Goal: Information Seeking & Learning: Learn about a topic

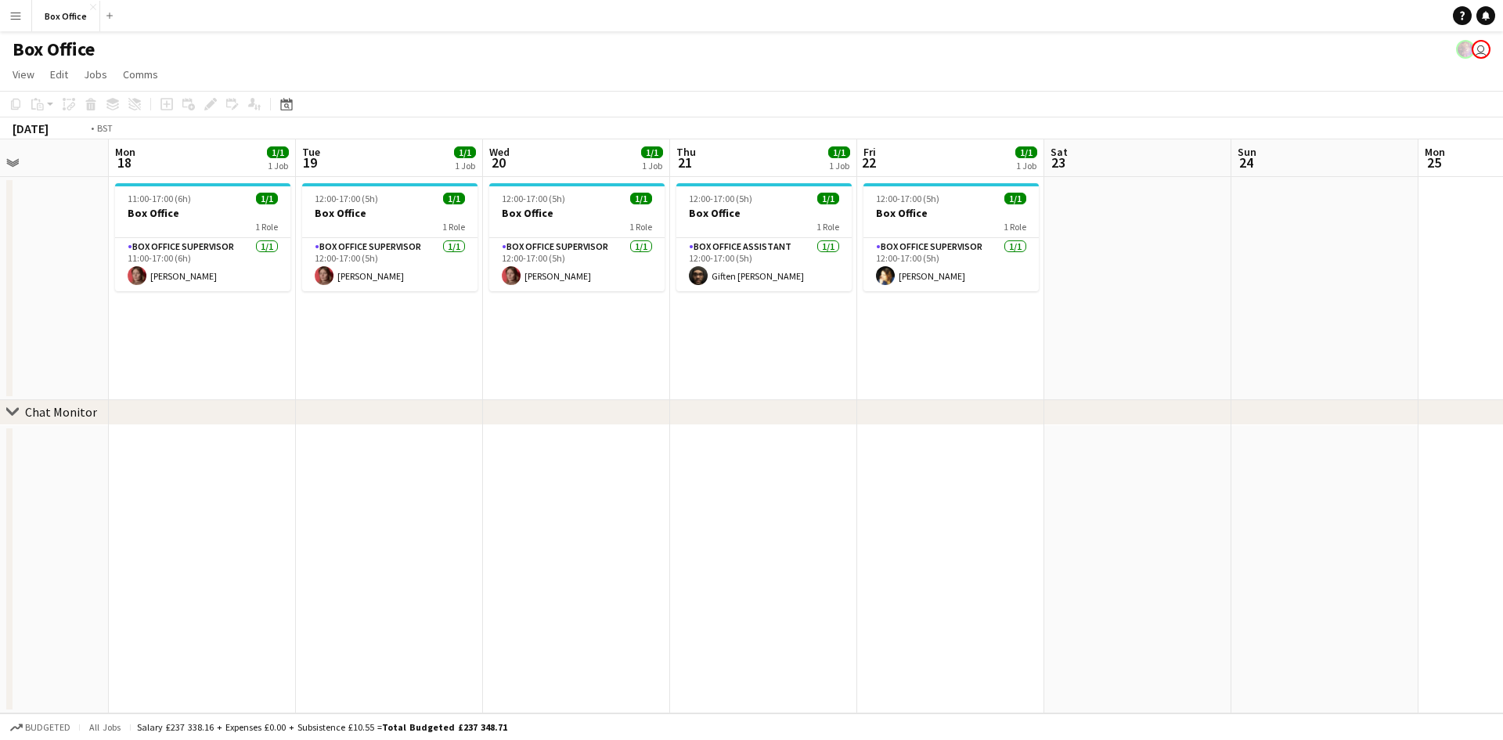
scroll to position [0, 603]
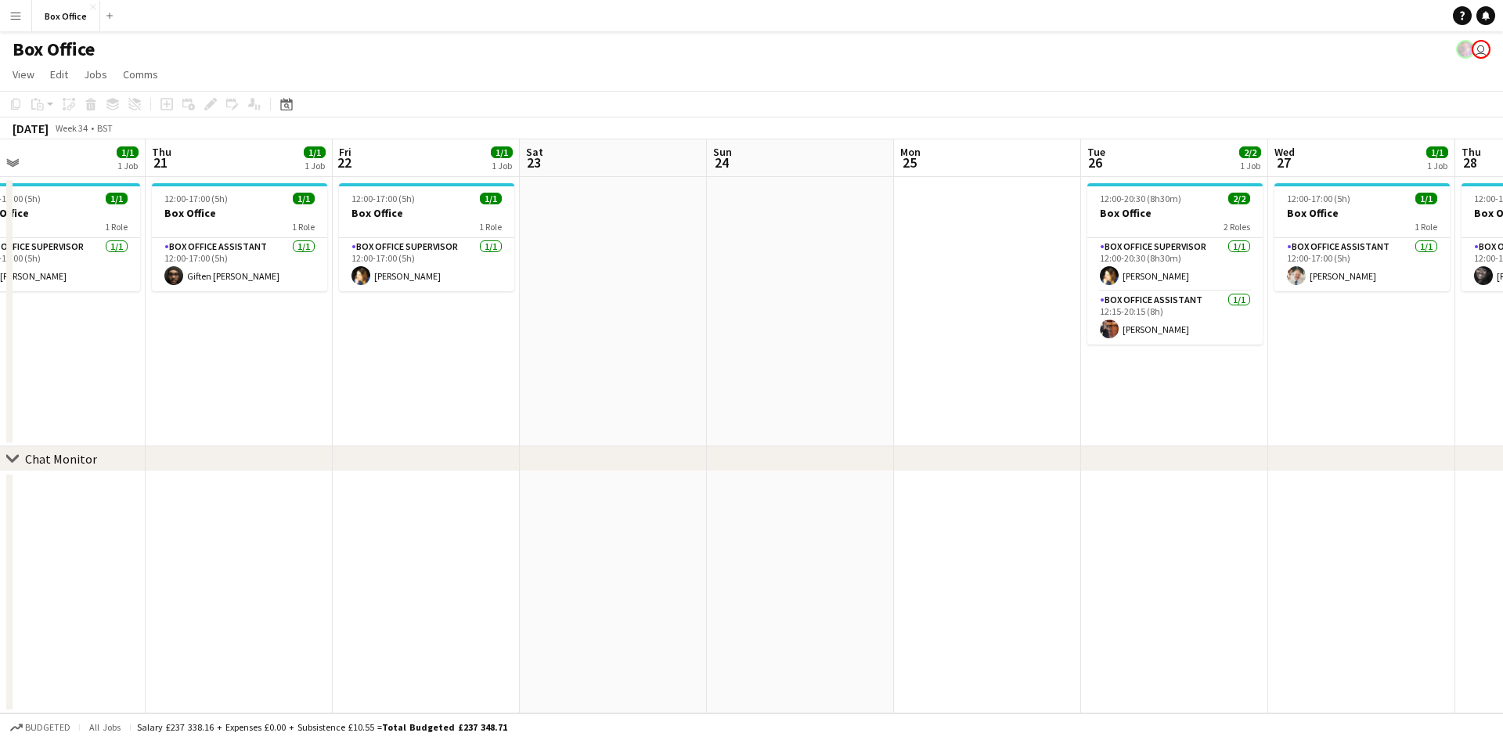
drag, startPoint x: 1180, startPoint y: 336, endPoint x: 655, endPoint y: 308, distance: 525.2
click at [655, 308] on app-calendar-viewport "Sun 17 Mon 18 1/1 1 Job Tue 19 1/1 1 Job Wed 20 1/1 1 Job Thu 21 1/1 1 Job Fri …" at bounding box center [751, 426] width 1503 height 574
click at [13, 71] on span "View" at bounding box center [24, 74] width 22 height 14
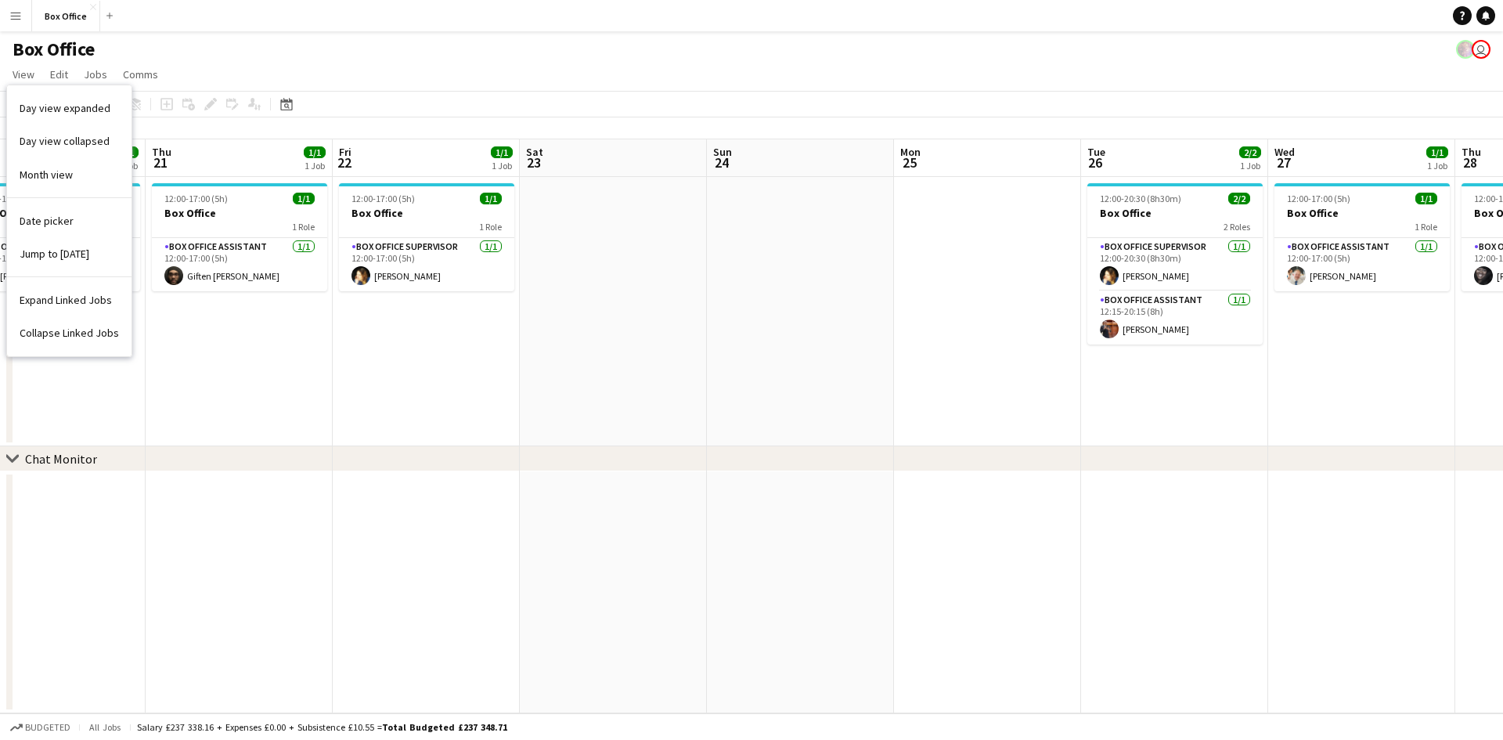
drag, startPoint x: 315, startPoint y: 467, endPoint x: 311, endPoint y: 427, distance: 40.1
click at [315, 461] on div "chevron-right Chat Monitor" at bounding box center [751, 458] width 1503 height 25
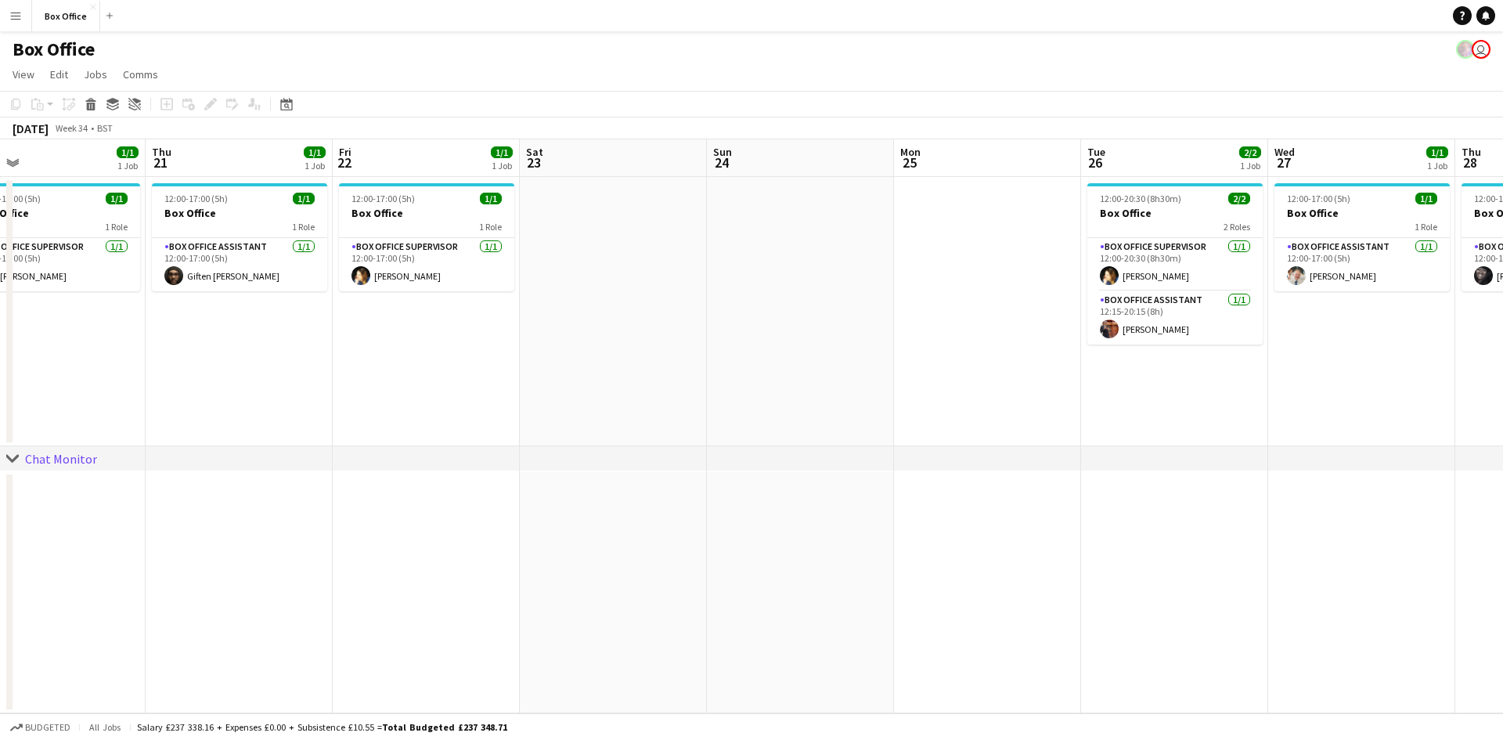
click at [2, 16] on button "Menu" at bounding box center [15, 15] width 31 height 31
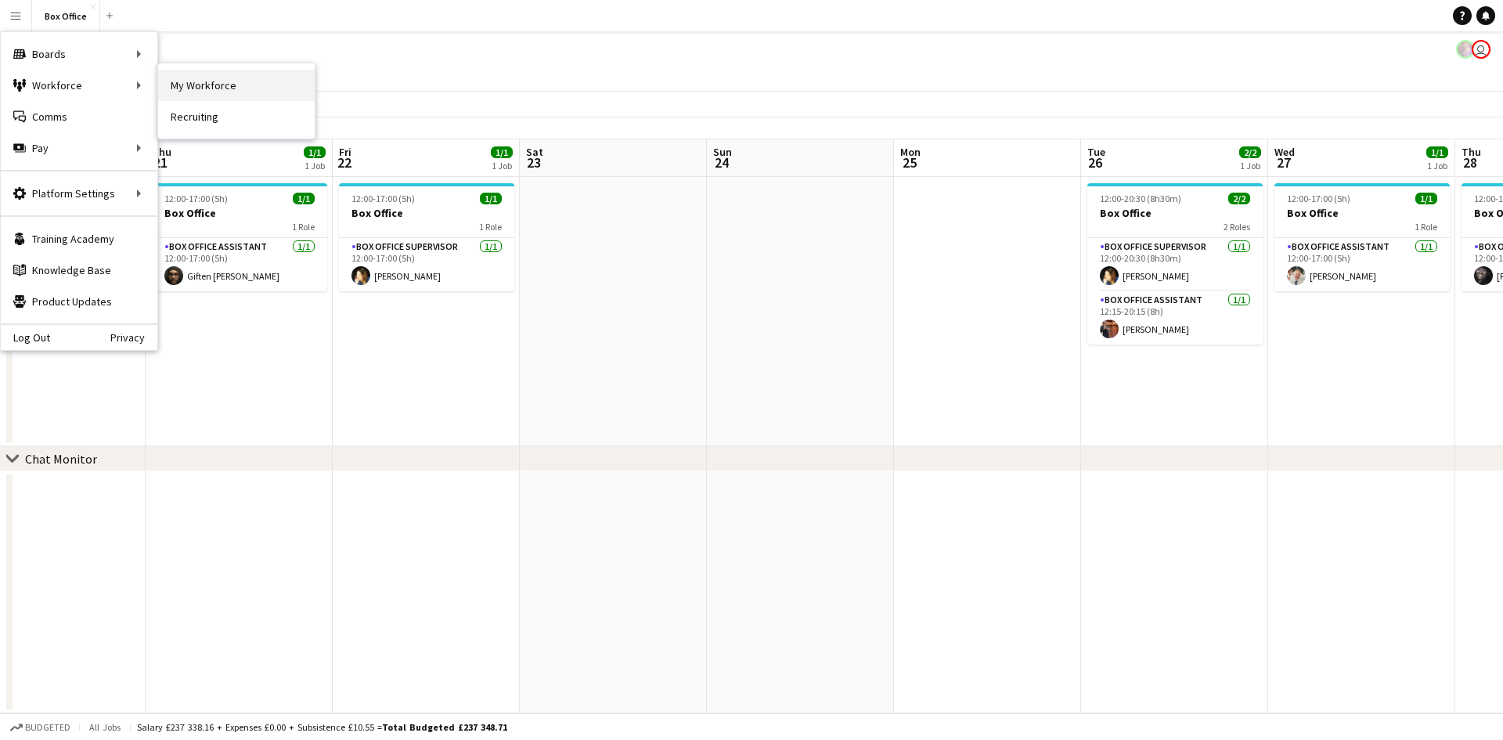
click at [237, 85] on link "My Workforce" at bounding box center [236, 85] width 157 height 31
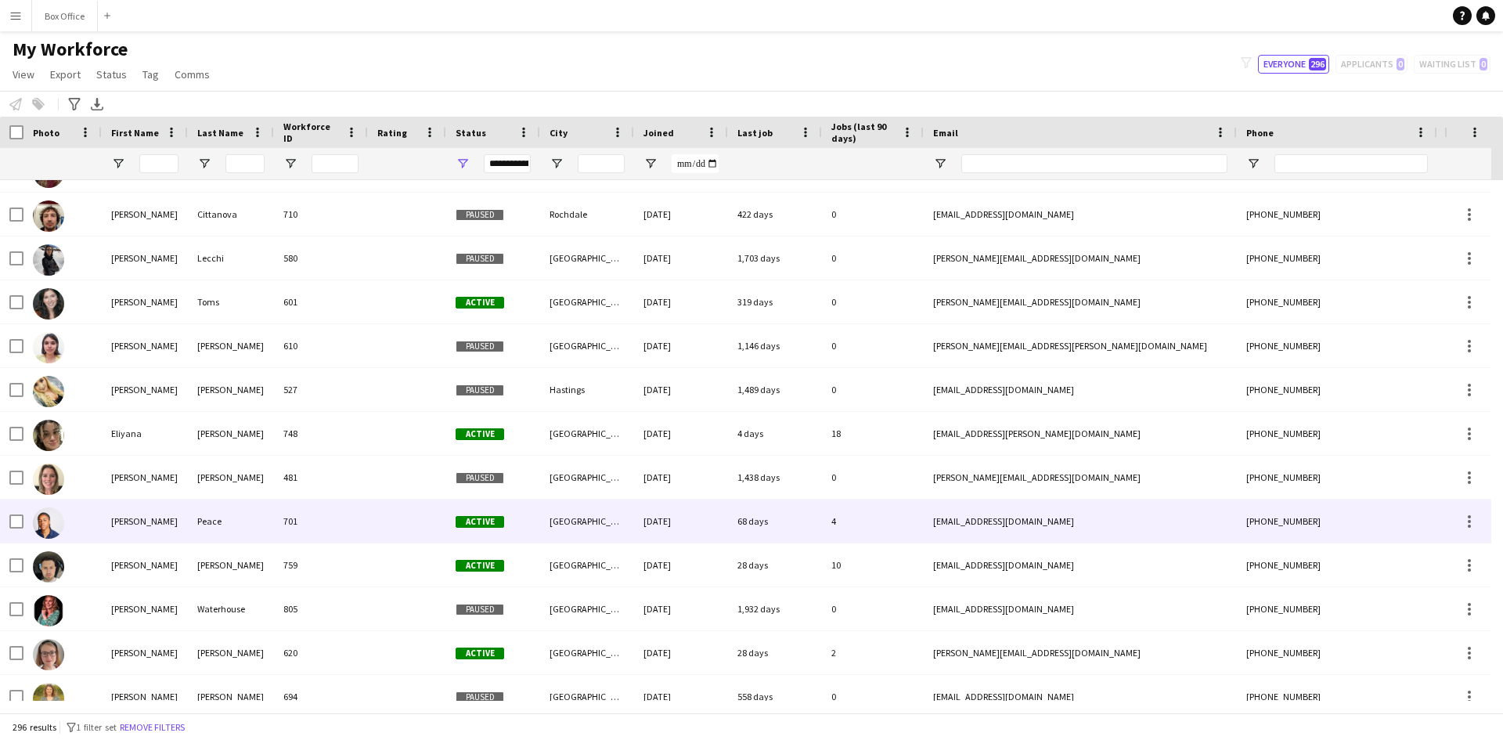
click at [45, 525] on img at bounding box center [48, 522] width 31 height 31
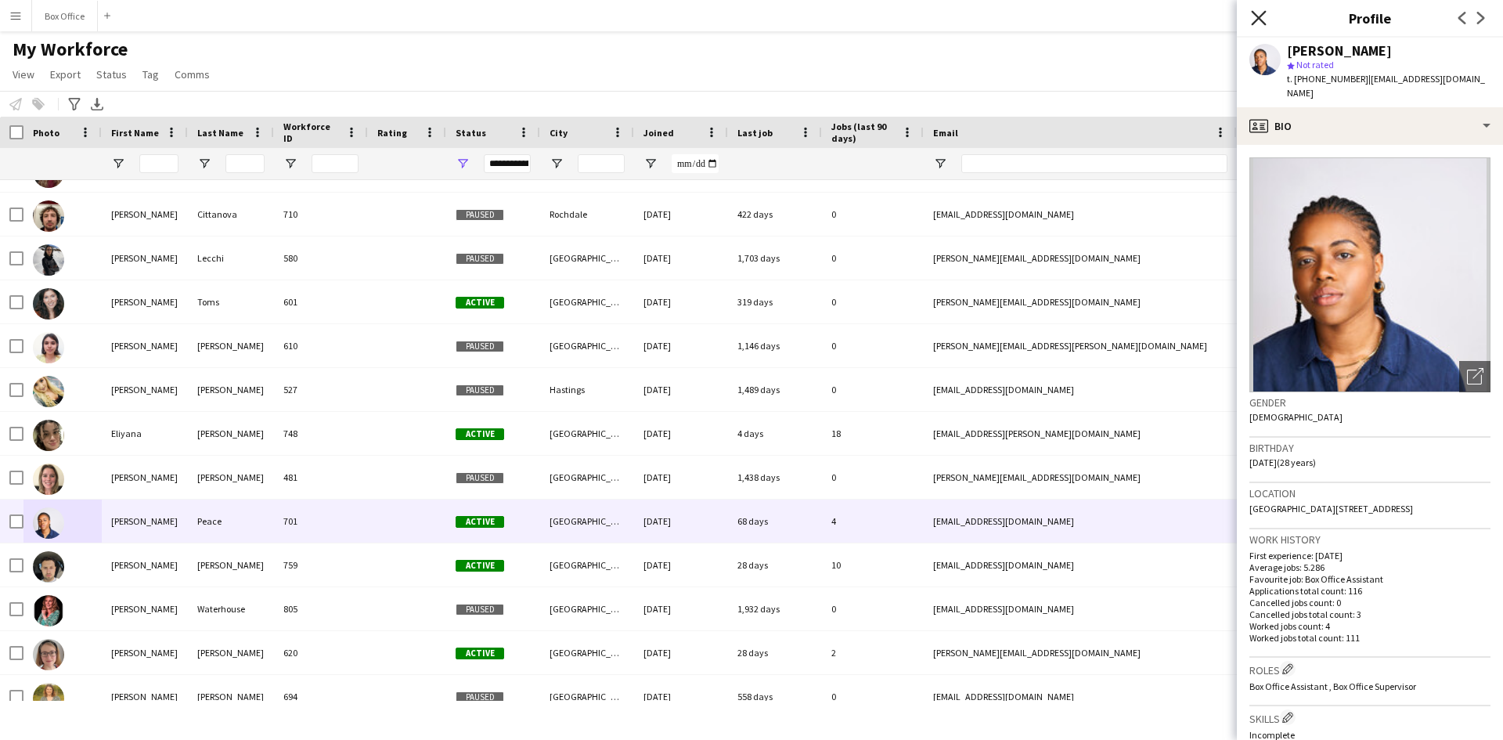
click at [1261, 20] on icon at bounding box center [1258, 17] width 15 height 15
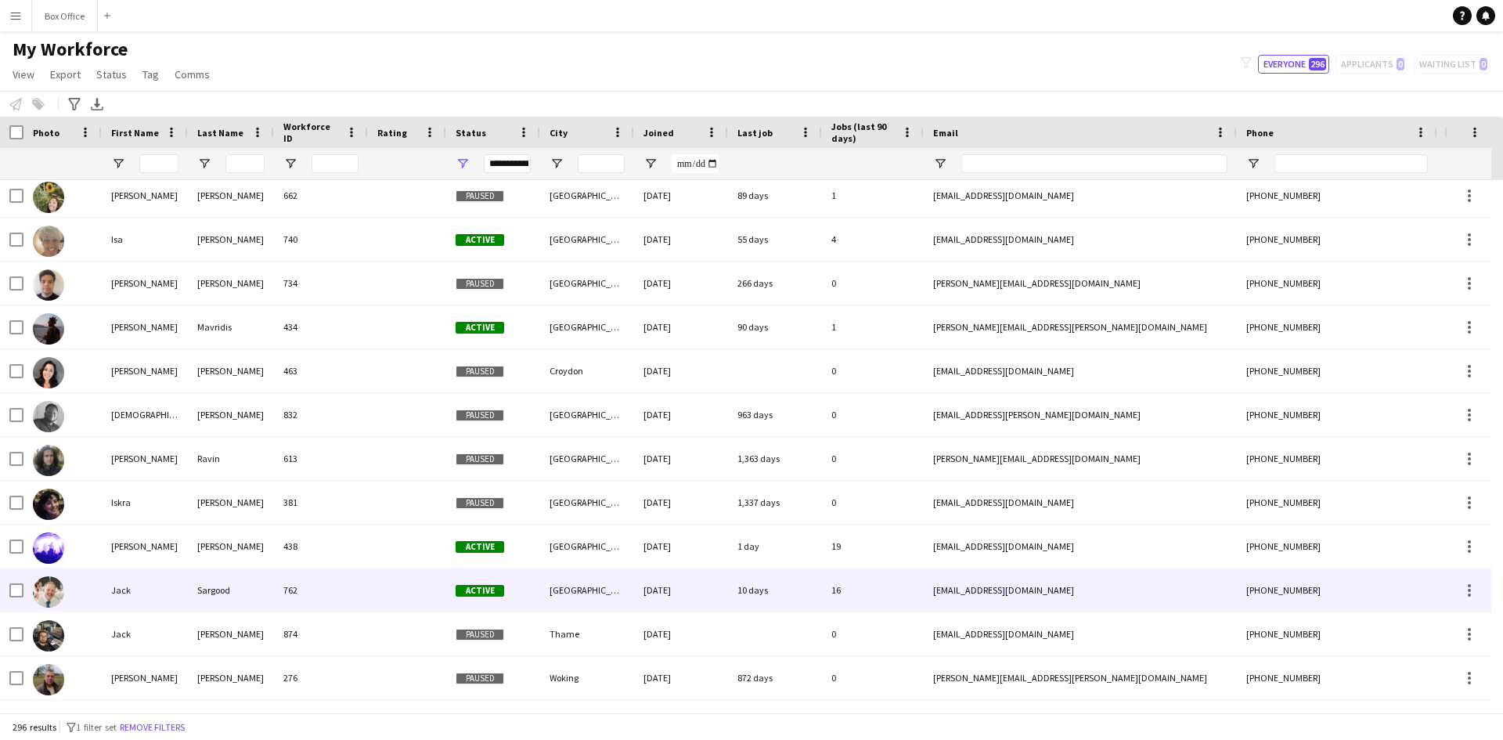
click at [38, 596] on img at bounding box center [48, 591] width 31 height 31
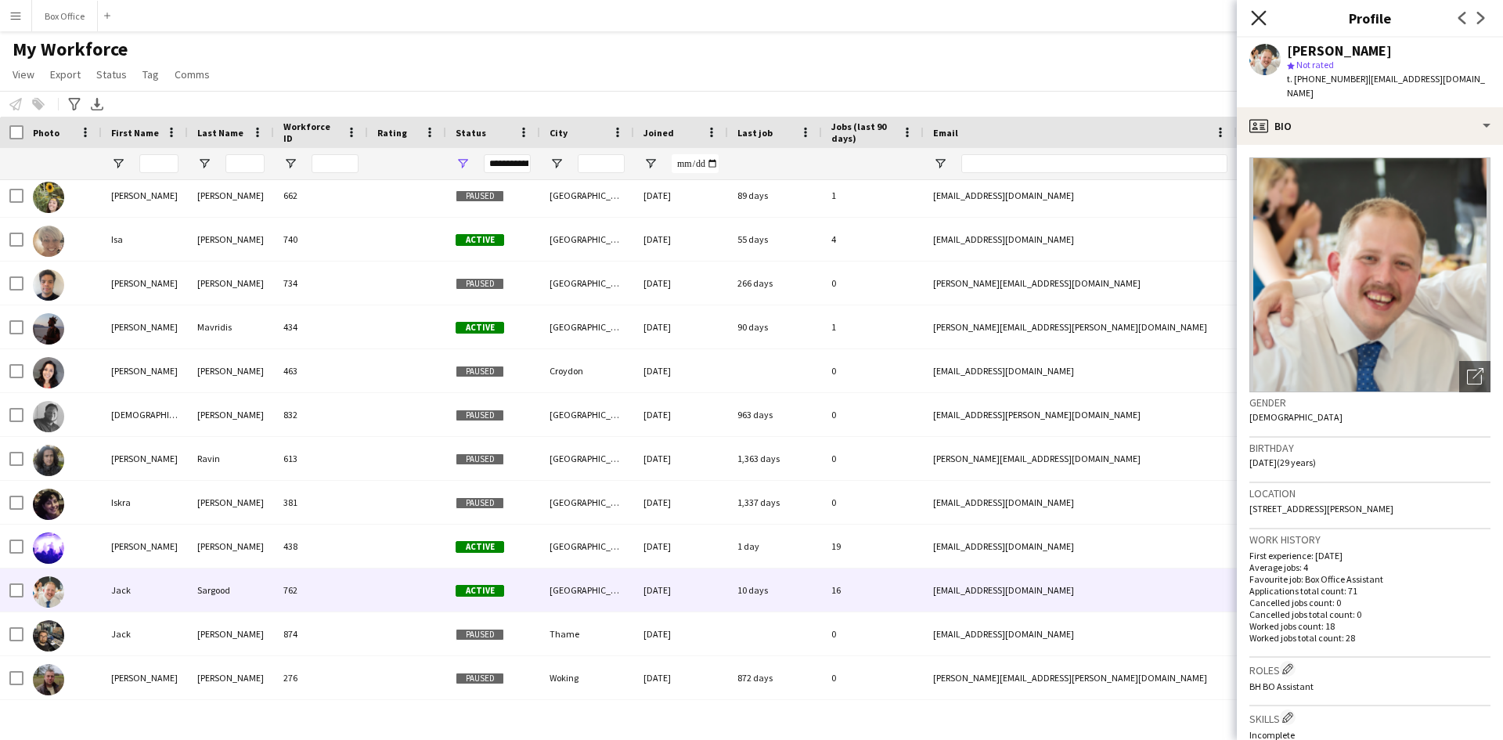
click at [1257, 20] on icon at bounding box center [1258, 17] width 15 height 15
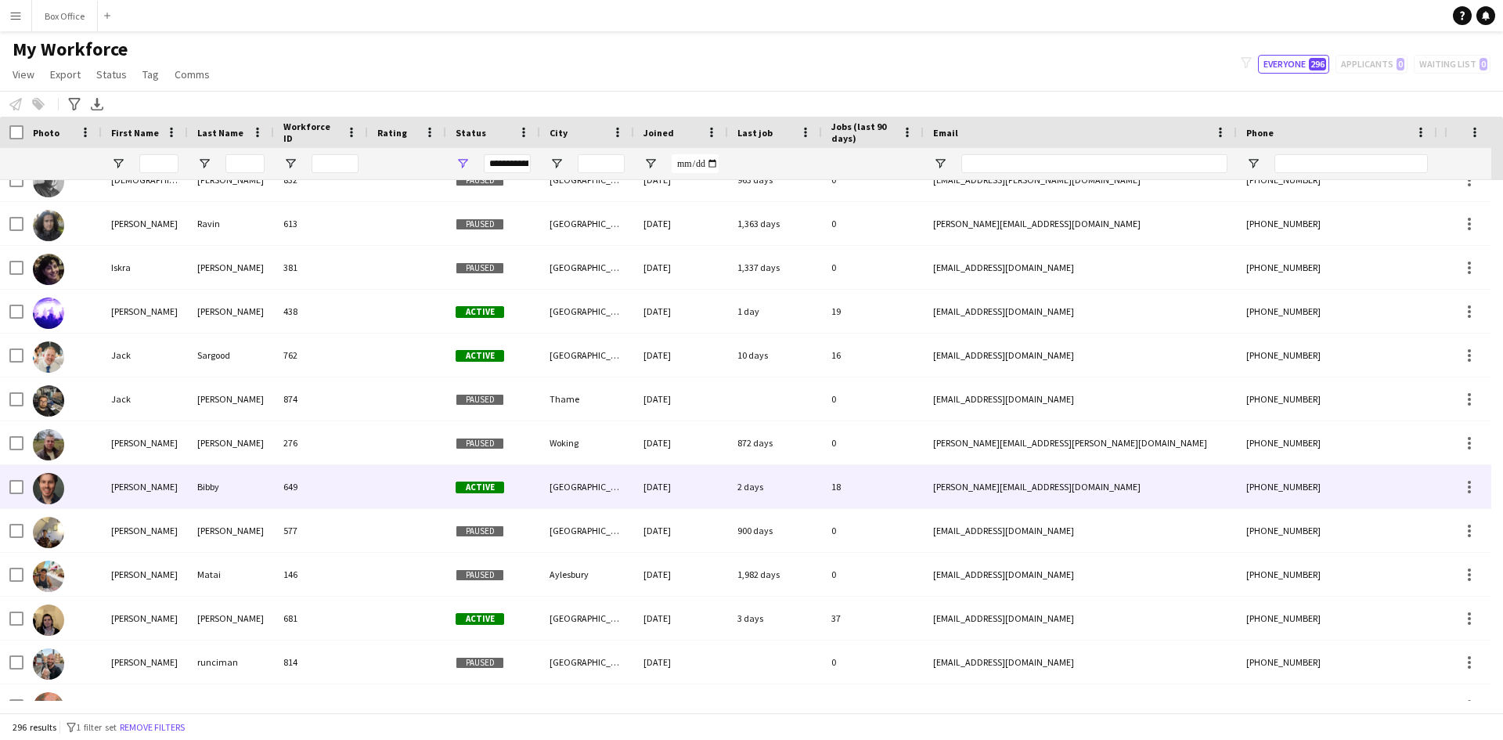
click at [47, 496] on img at bounding box center [48, 488] width 31 height 31
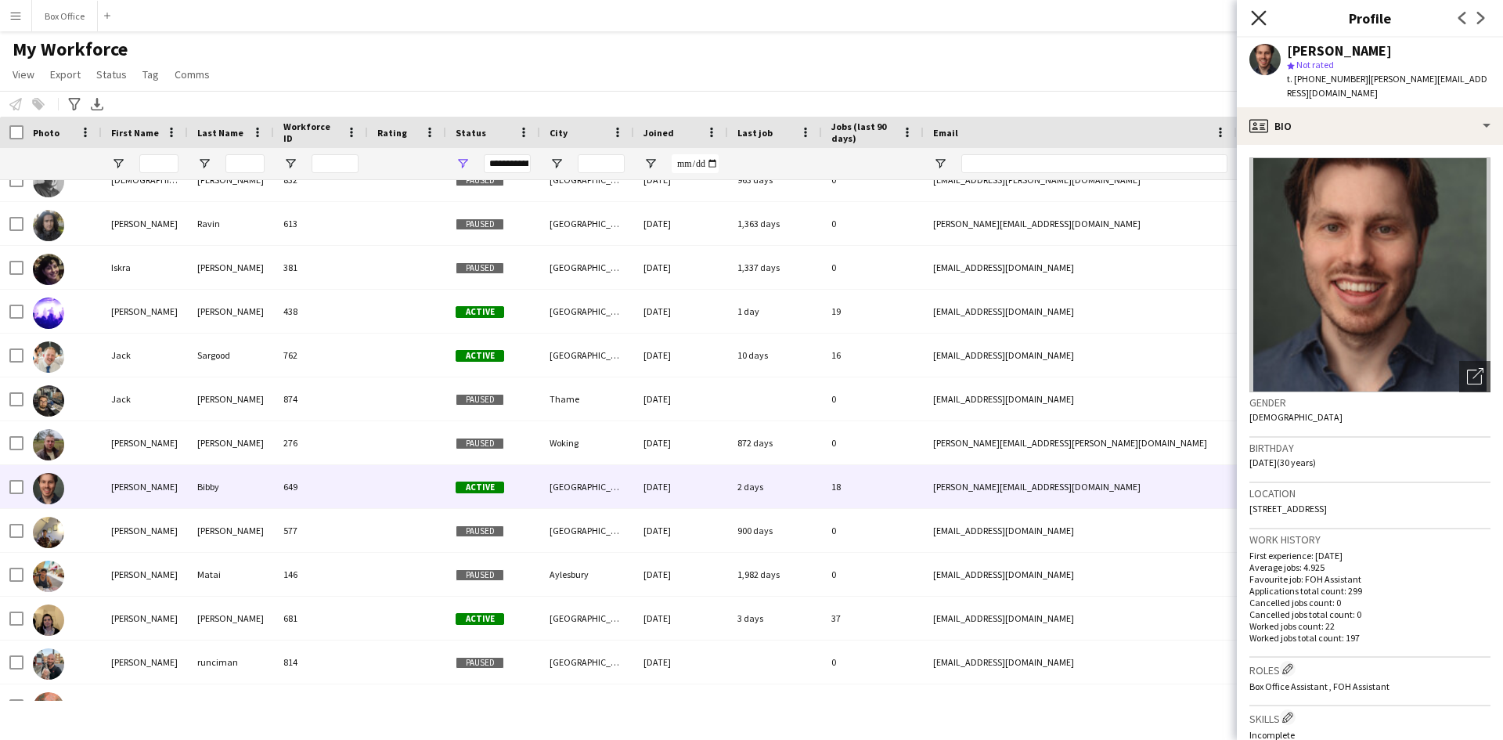
click at [1264, 14] on icon at bounding box center [1258, 17] width 15 height 15
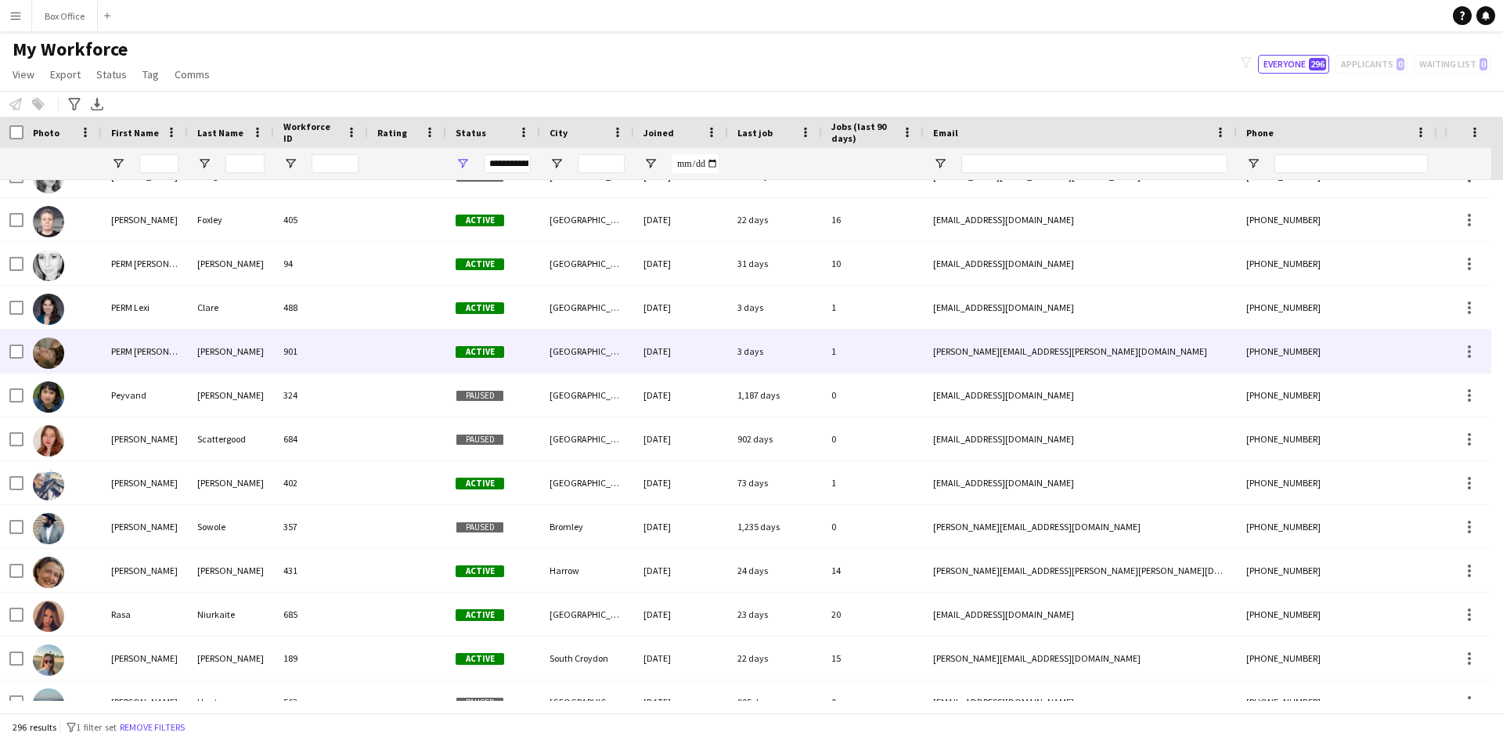
click at [55, 356] on img at bounding box center [48, 352] width 31 height 31
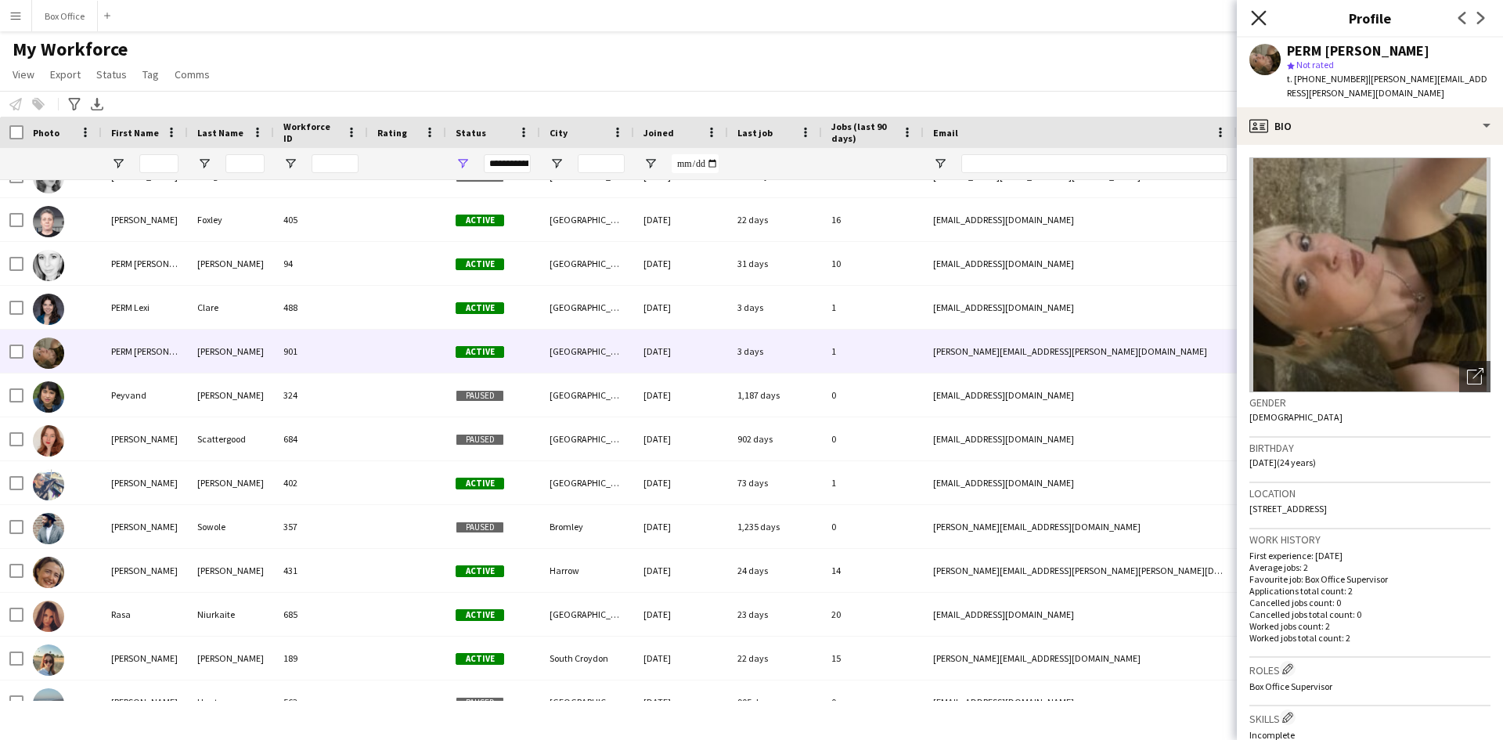
click at [1257, 14] on icon "Close pop-in" at bounding box center [1258, 17] width 15 height 15
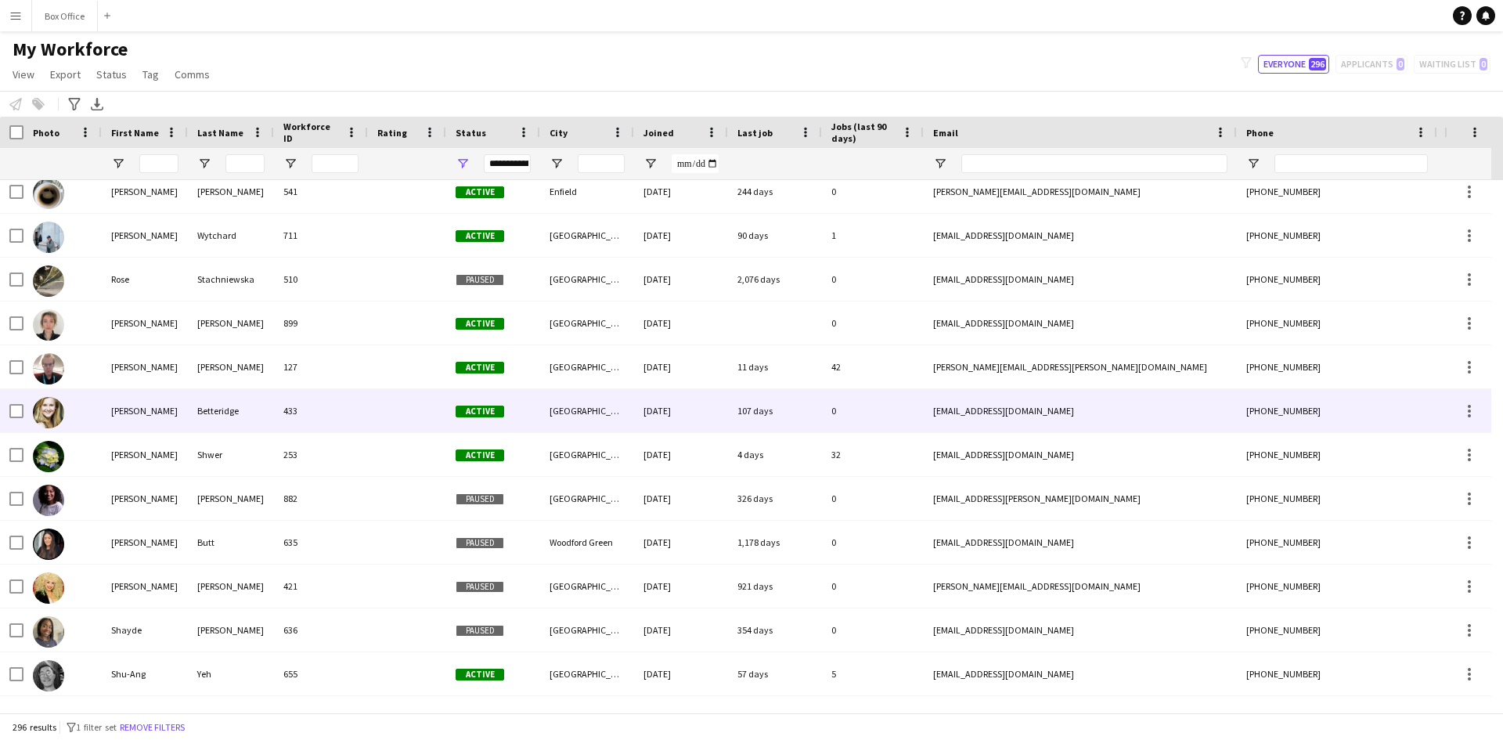
click at [45, 409] on img at bounding box center [48, 412] width 31 height 31
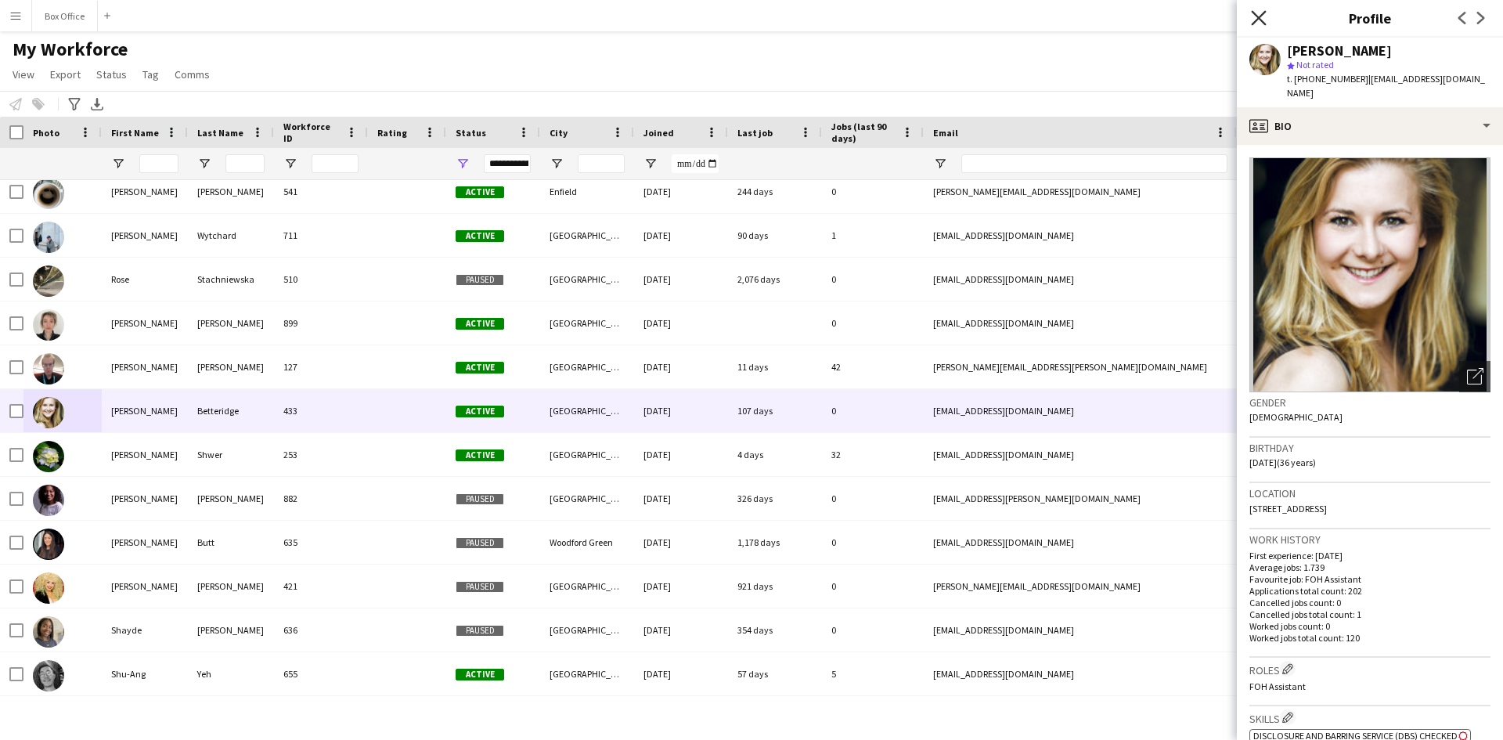
click at [1257, 18] on icon "Close pop-in" at bounding box center [1258, 17] width 15 height 15
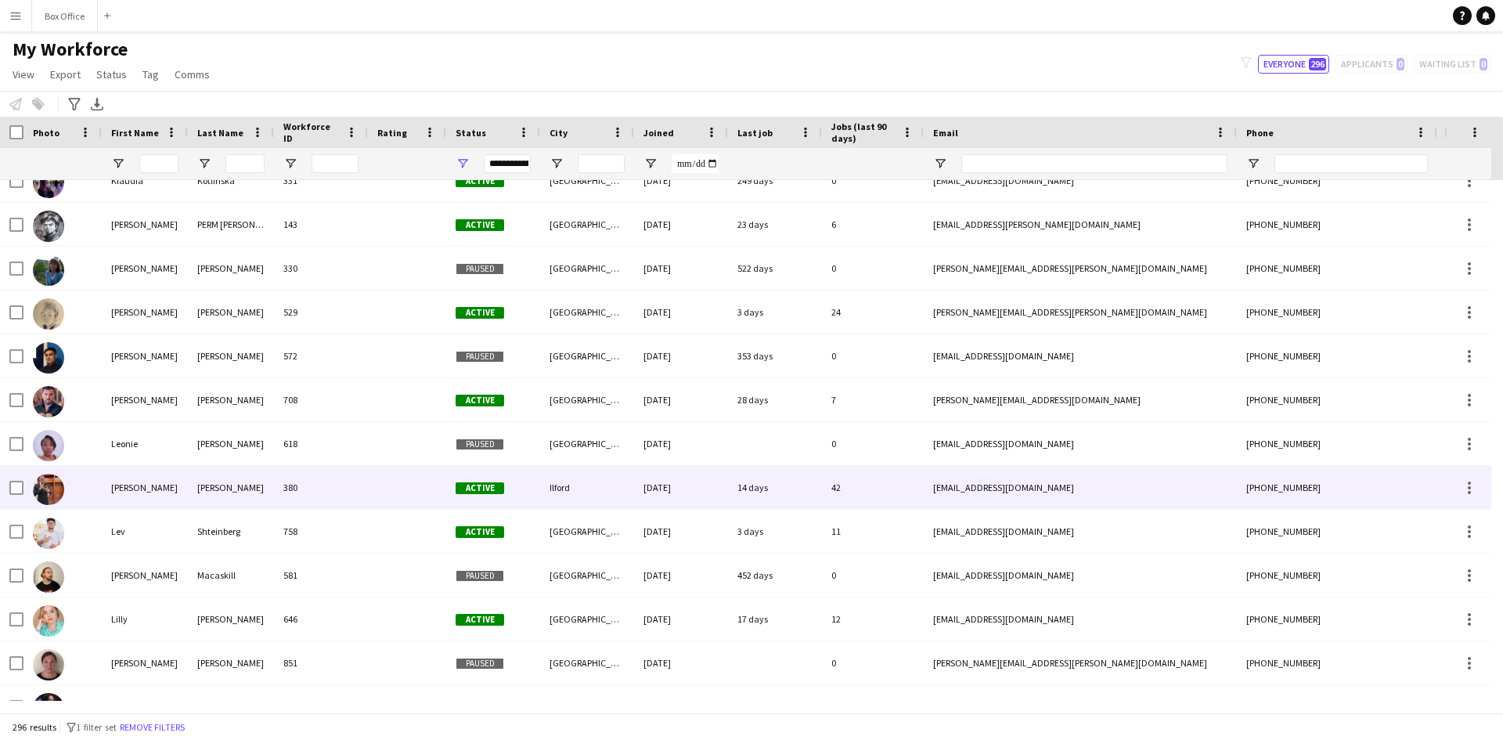
click at [45, 499] on img at bounding box center [48, 489] width 31 height 31
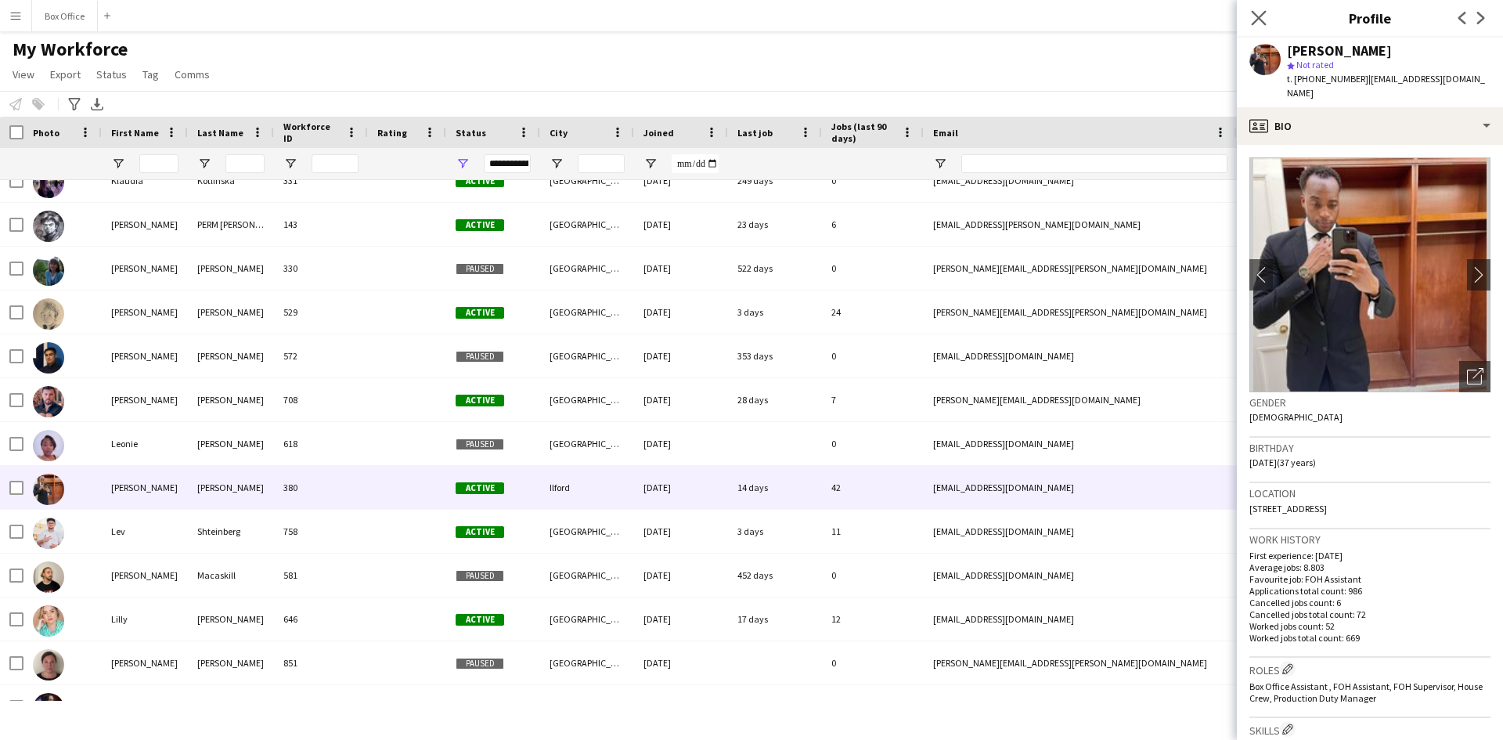
click at [1267, 21] on app-icon "Close pop-in" at bounding box center [1259, 18] width 23 height 23
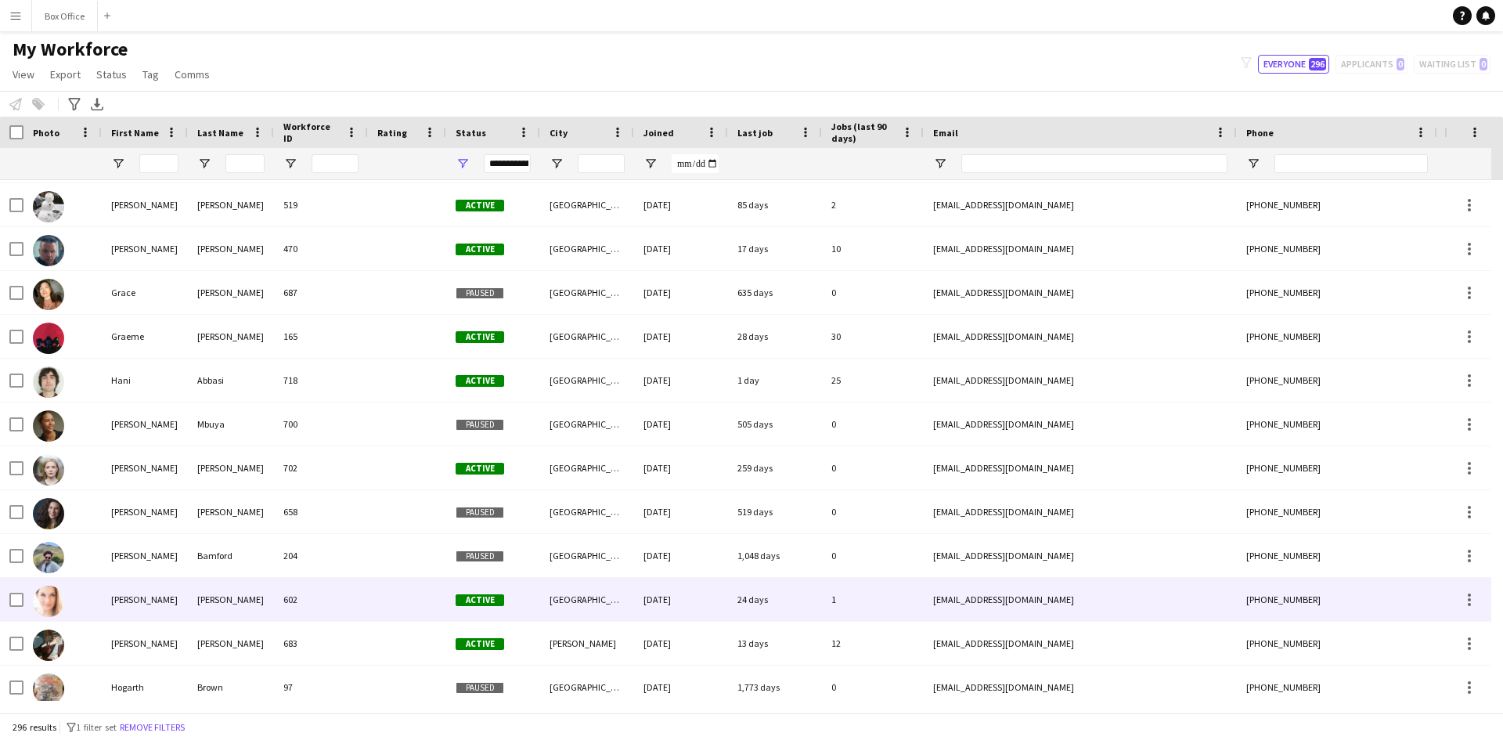
click at [45, 595] on img at bounding box center [48, 601] width 31 height 31
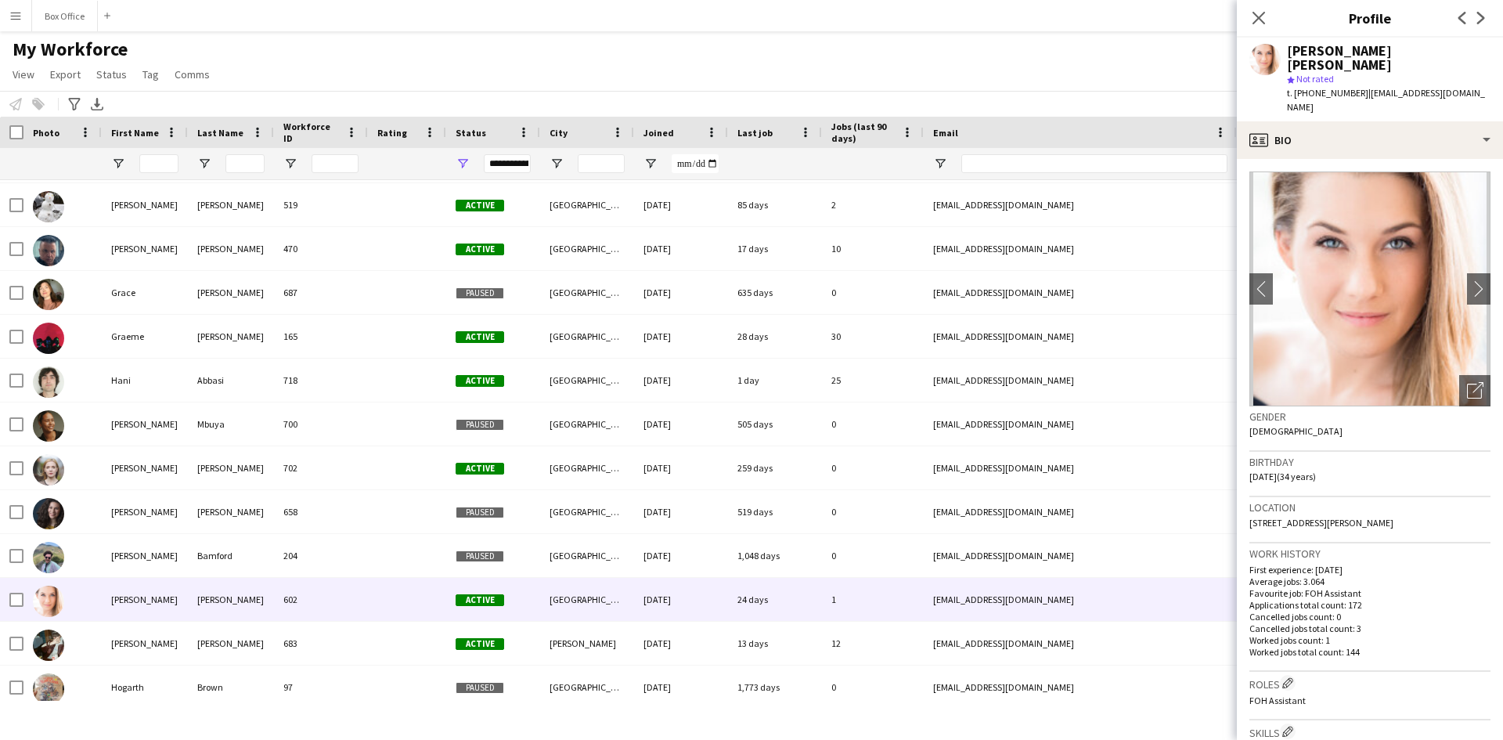
drag, startPoint x: 1257, startPoint y: 23, endPoint x: 1262, endPoint y: 5, distance: 18.8
click at [1257, 23] on icon "Close pop-in" at bounding box center [1259, 18] width 13 height 13
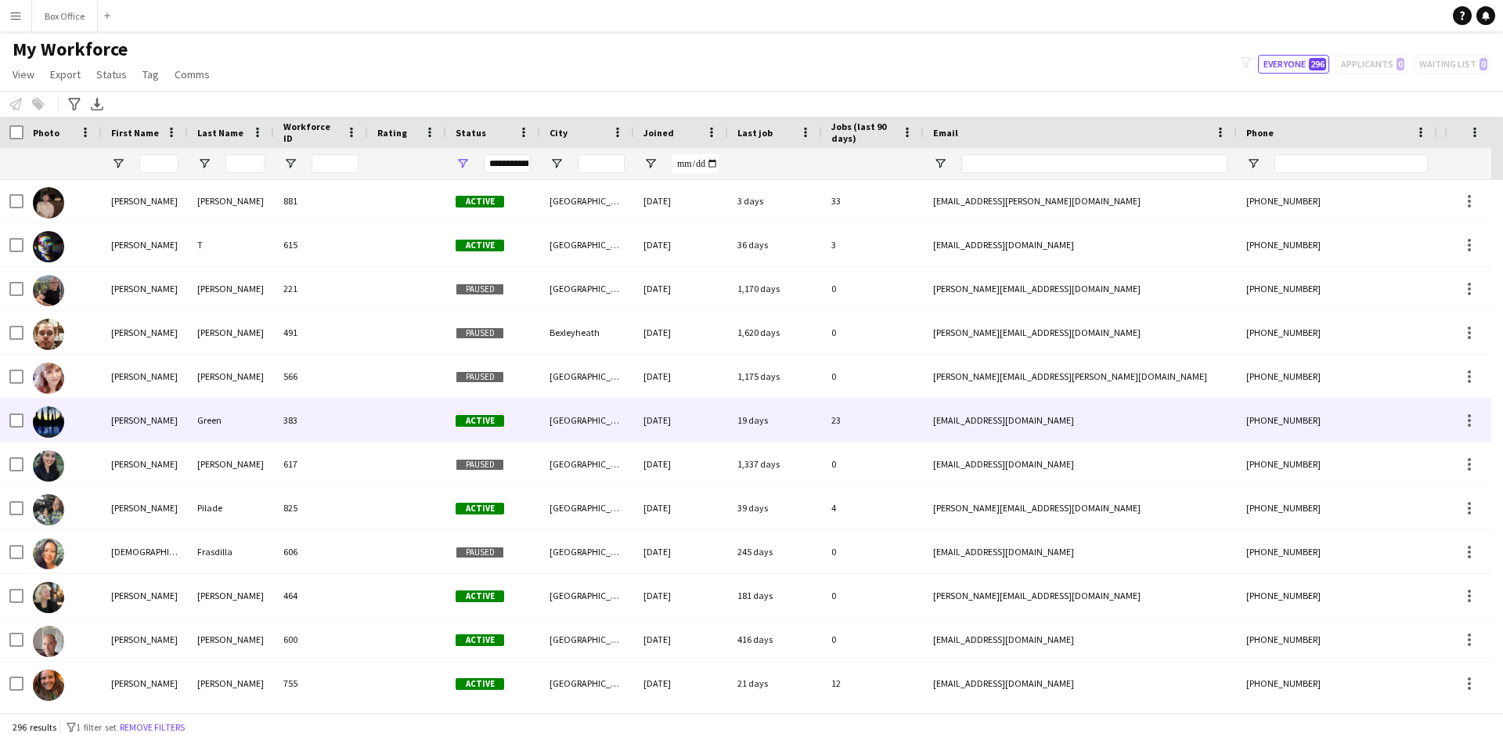
click at [33, 421] on img at bounding box center [48, 421] width 31 height 31
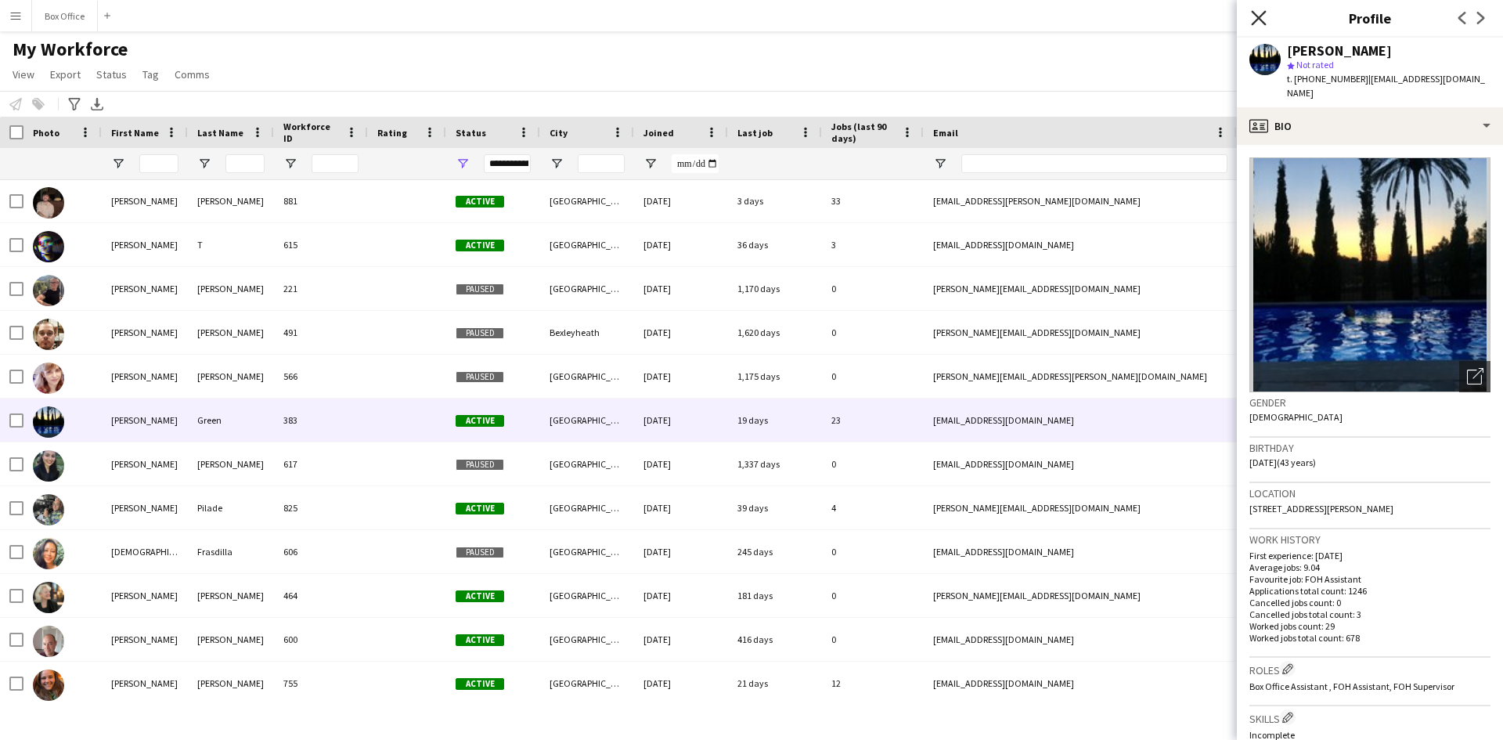
click at [1255, 13] on icon "Close pop-in" at bounding box center [1258, 17] width 15 height 15
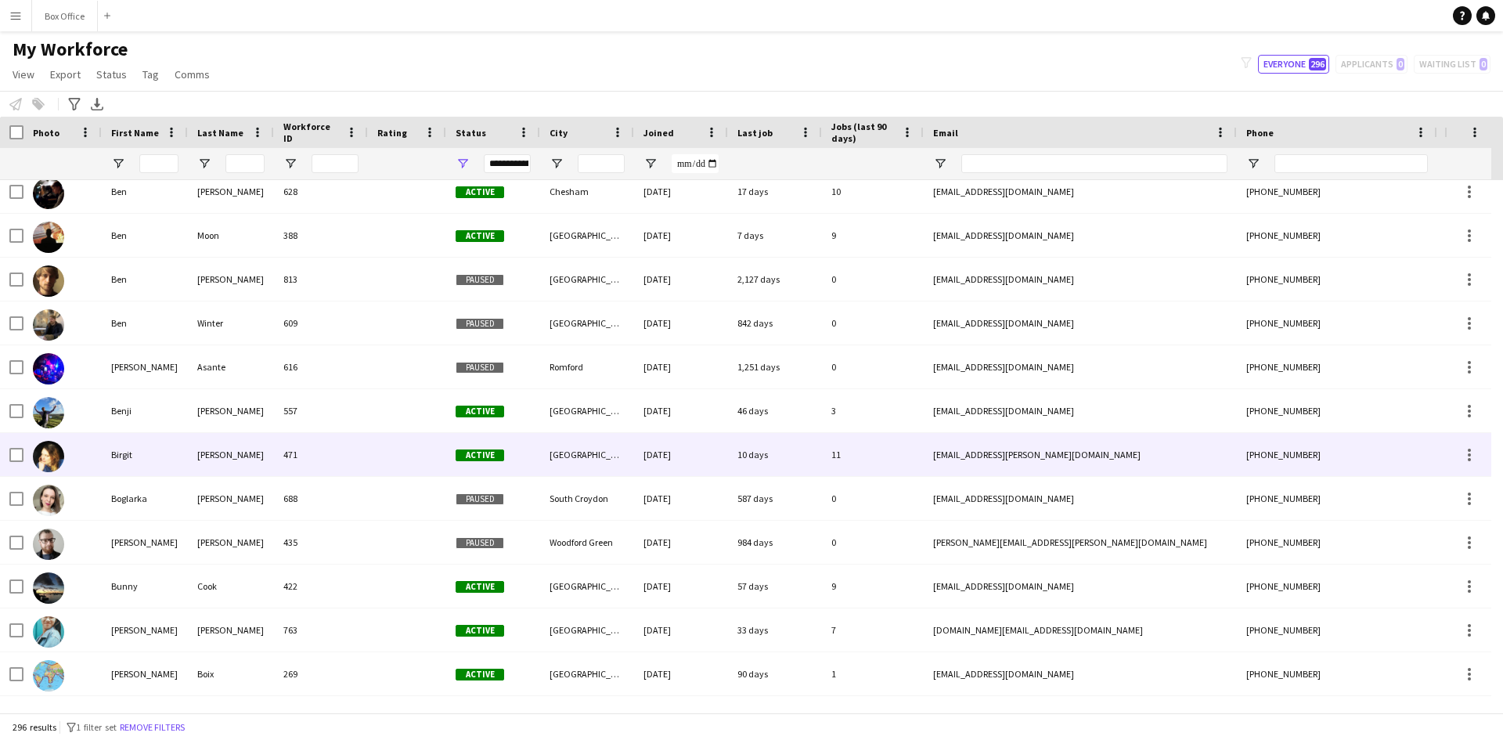
click at [49, 462] on img at bounding box center [48, 456] width 31 height 31
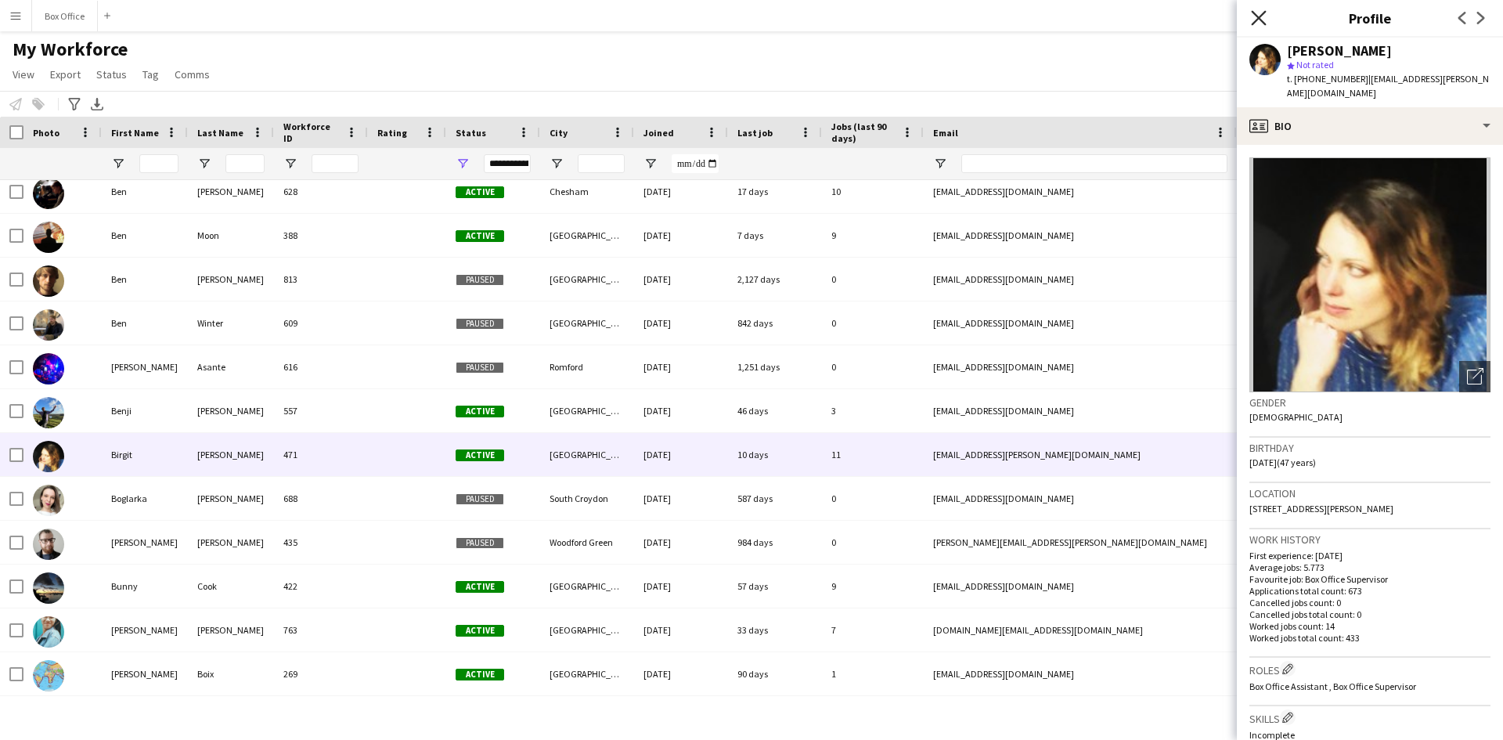
click at [1264, 14] on icon at bounding box center [1258, 17] width 15 height 15
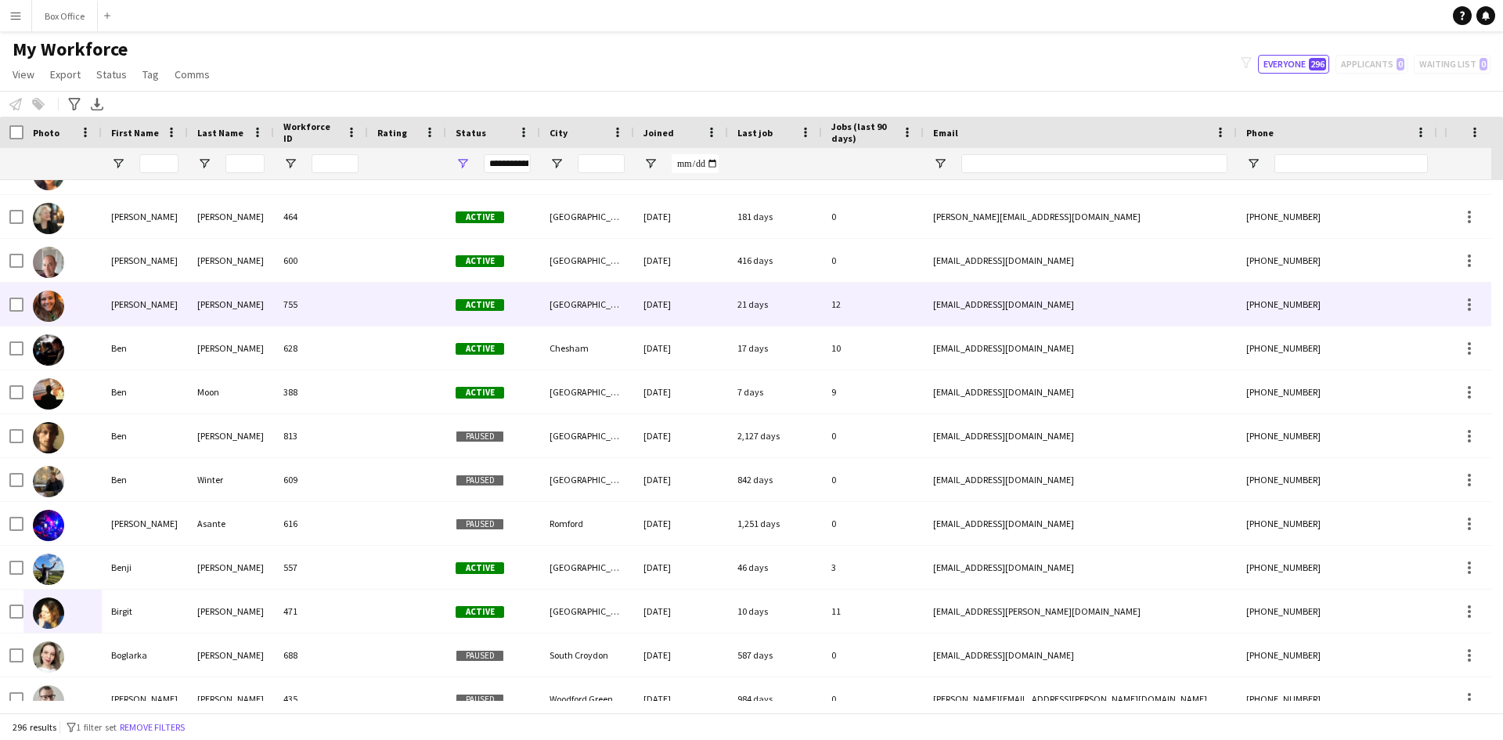
click at [50, 306] on img at bounding box center [48, 305] width 31 height 31
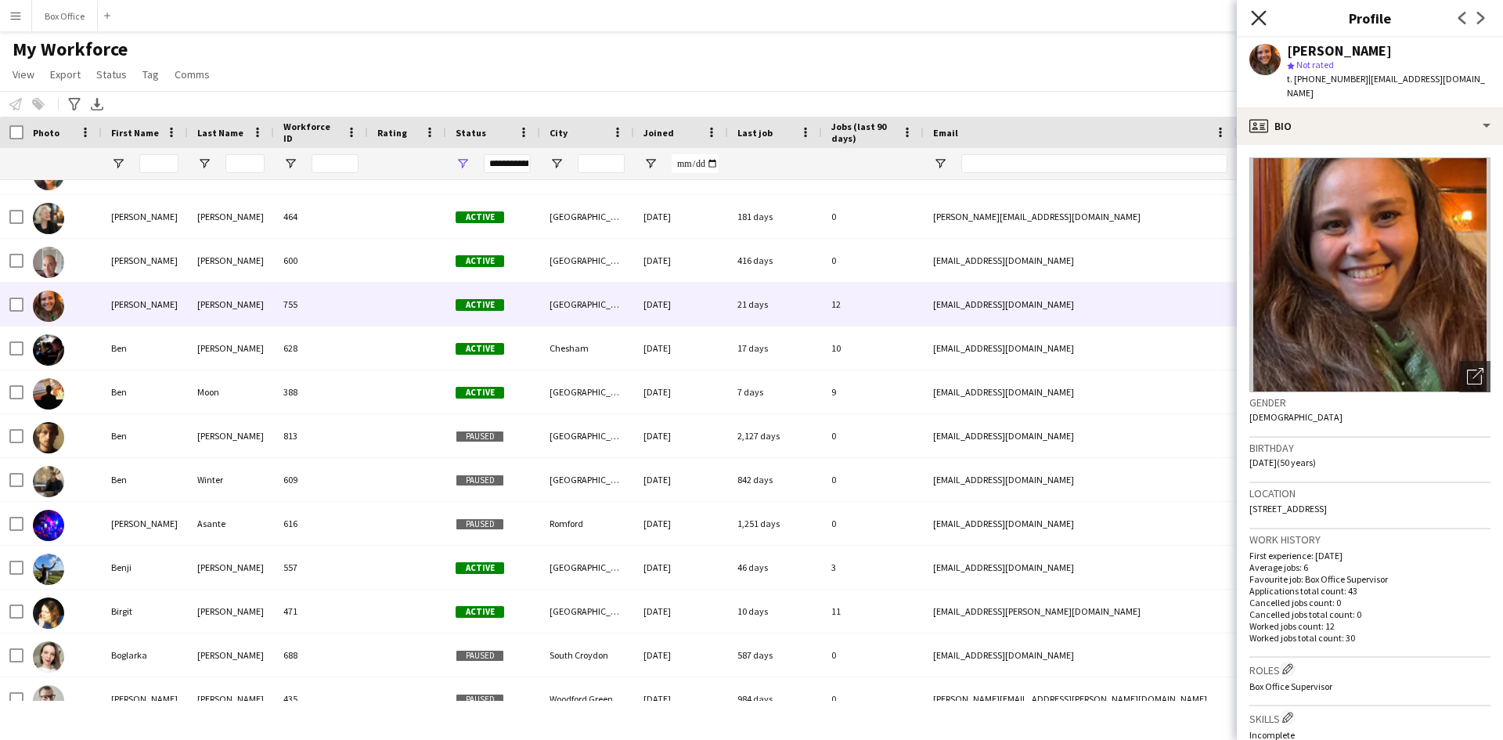
click at [1264, 16] on icon "Close pop-in" at bounding box center [1258, 17] width 15 height 15
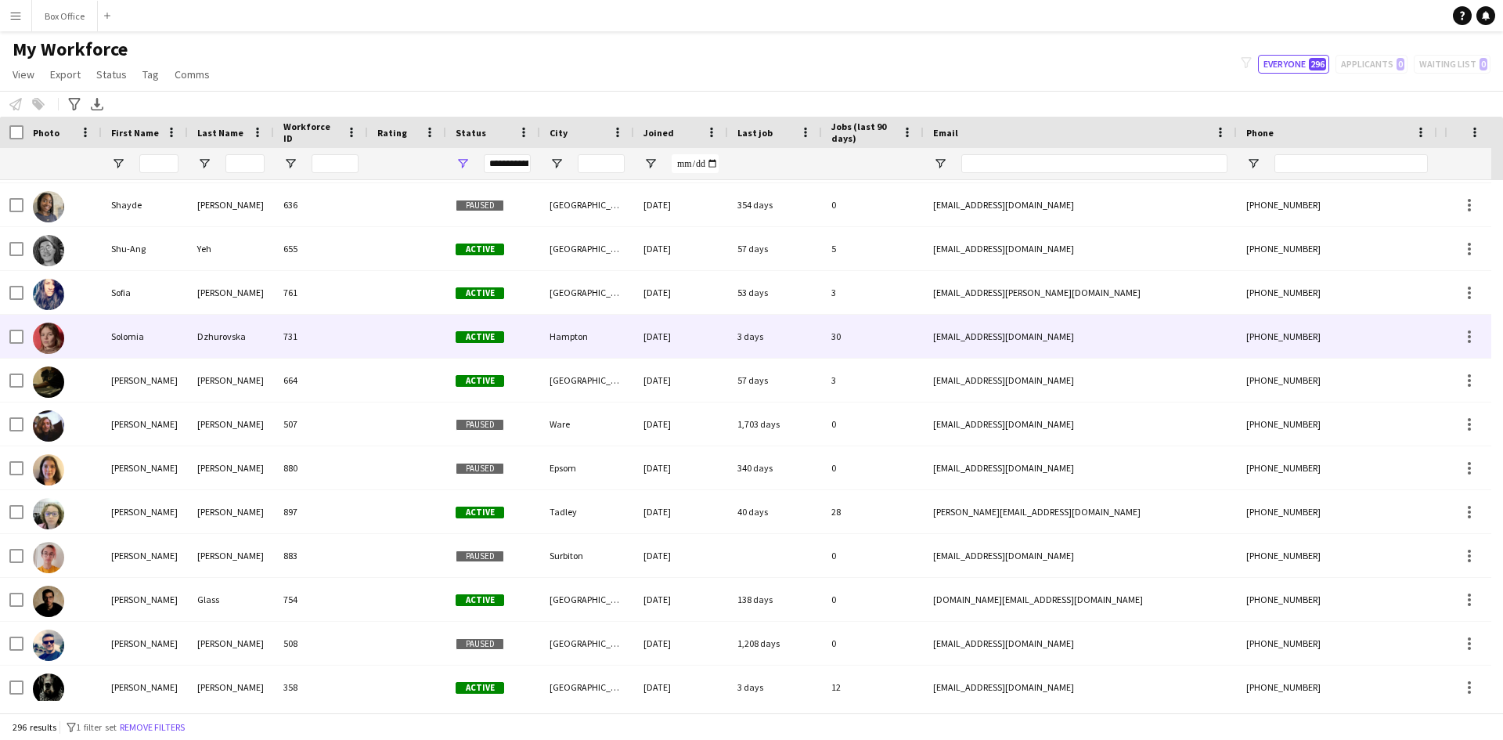
click at [52, 341] on img at bounding box center [48, 338] width 31 height 31
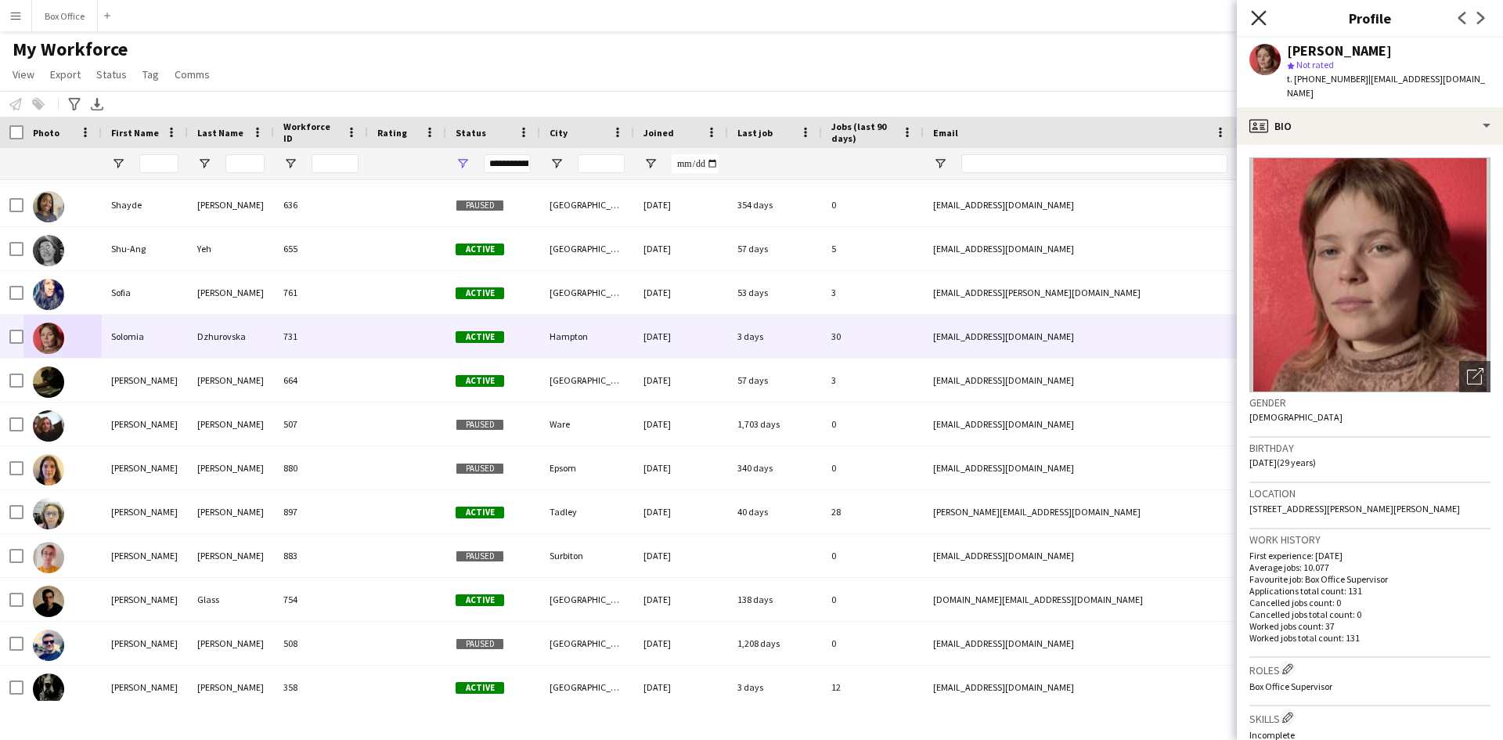
click at [1261, 20] on icon at bounding box center [1258, 17] width 15 height 15
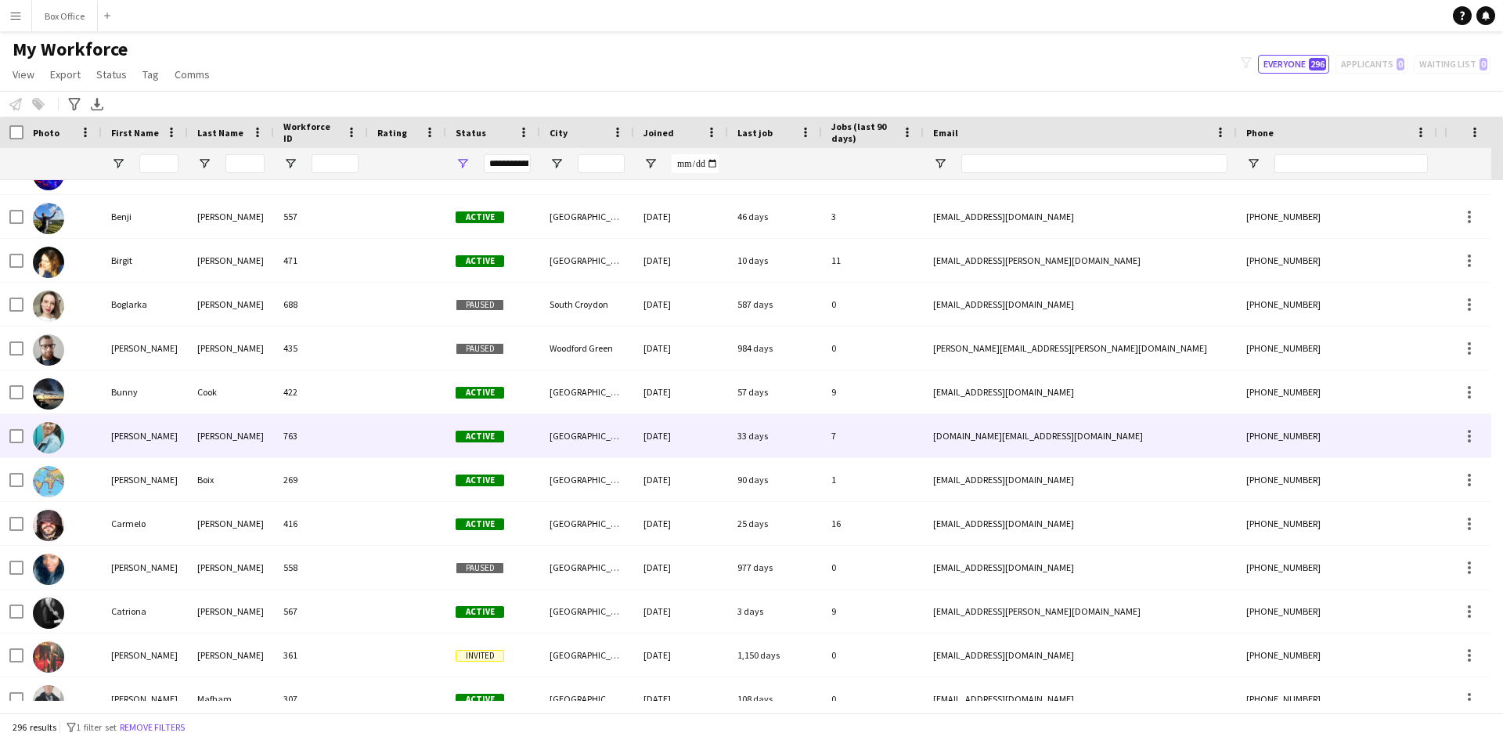
click at [54, 432] on img at bounding box center [48, 437] width 31 height 31
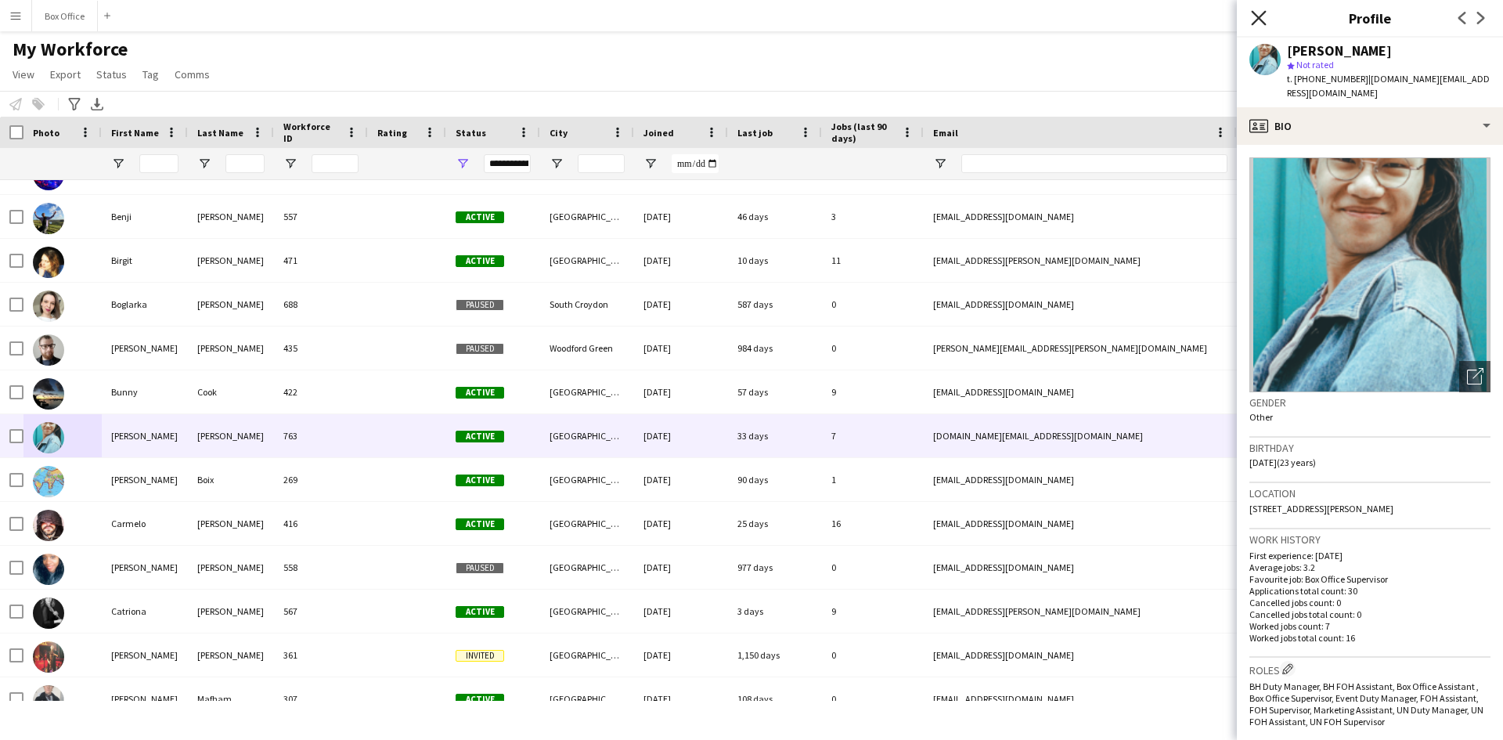
click at [1259, 19] on icon at bounding box center [1258, 17] width 15 height 15
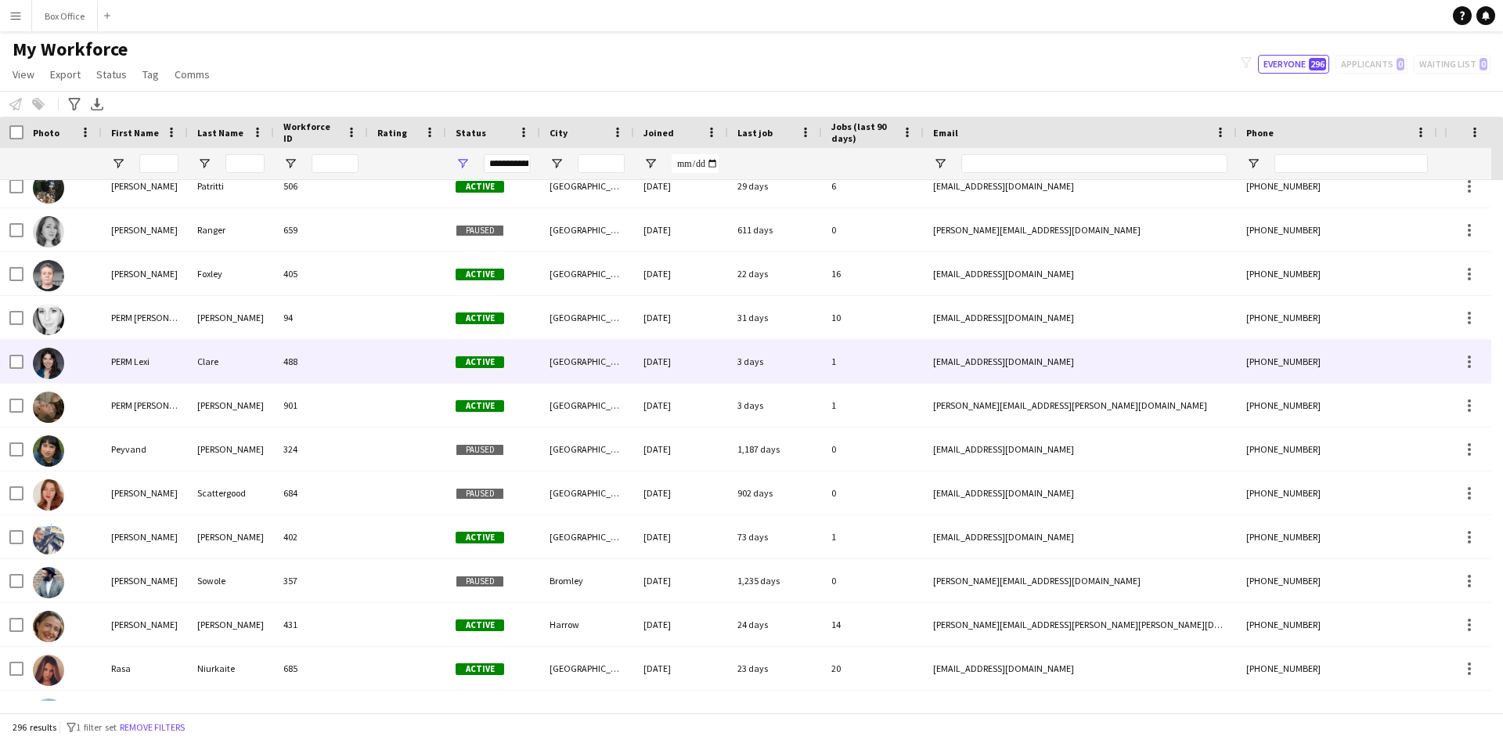
click at [40, 362] on img at bounding box center [48, 363] width 31 height 31
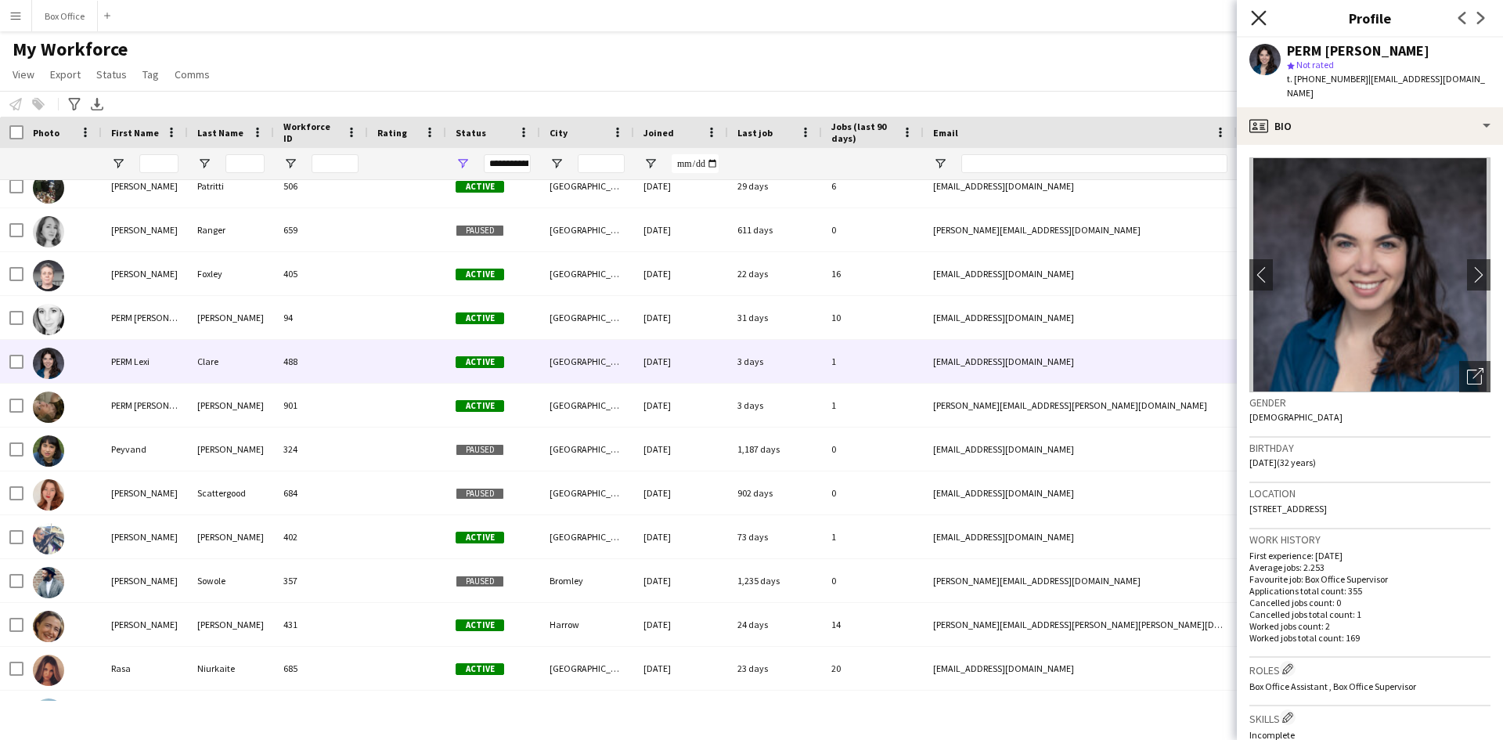
click at [1255, 16] on icon "Close pop-in" at bounding box center [1258, 17] width 15 height 15
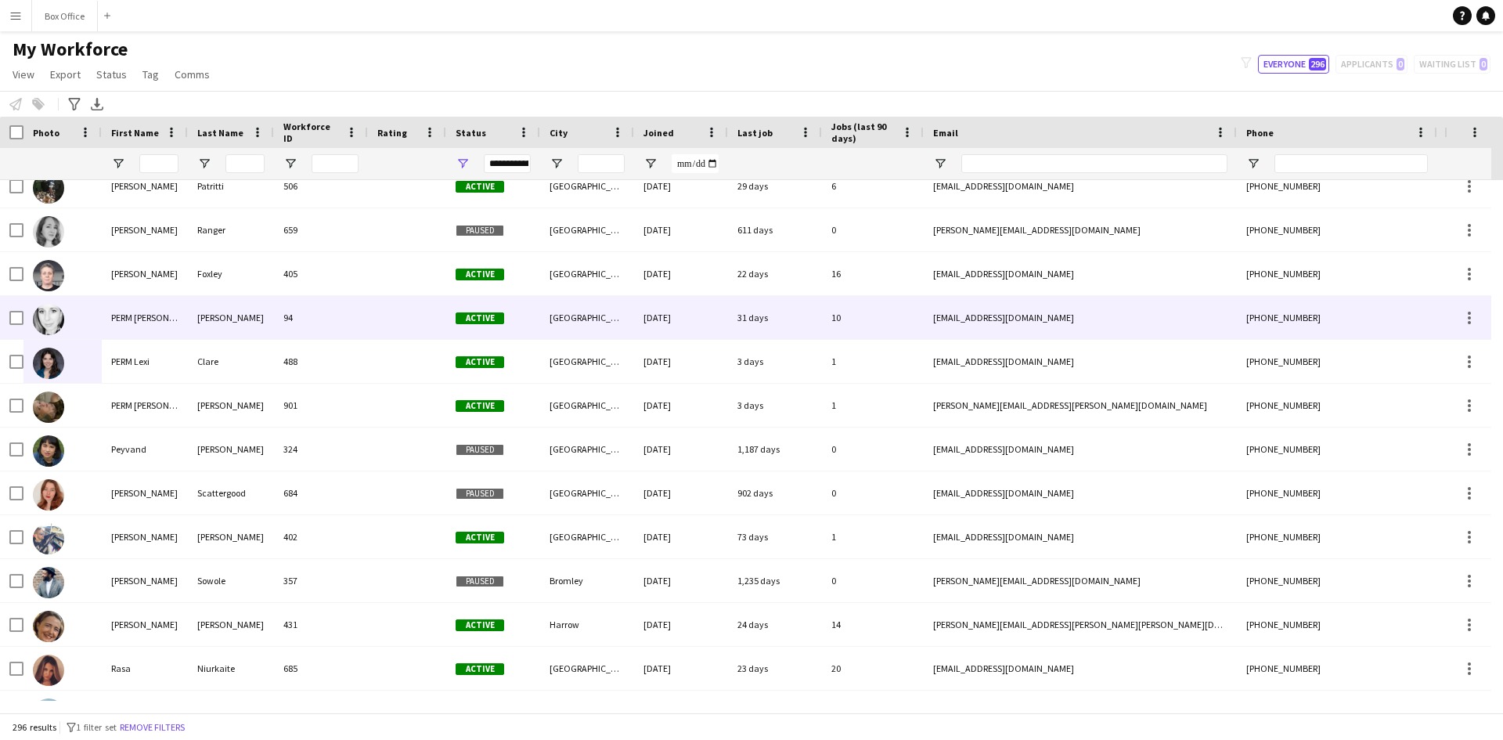
click at [52, 323] on img at bounding box center [48, 319] width 31 height 31
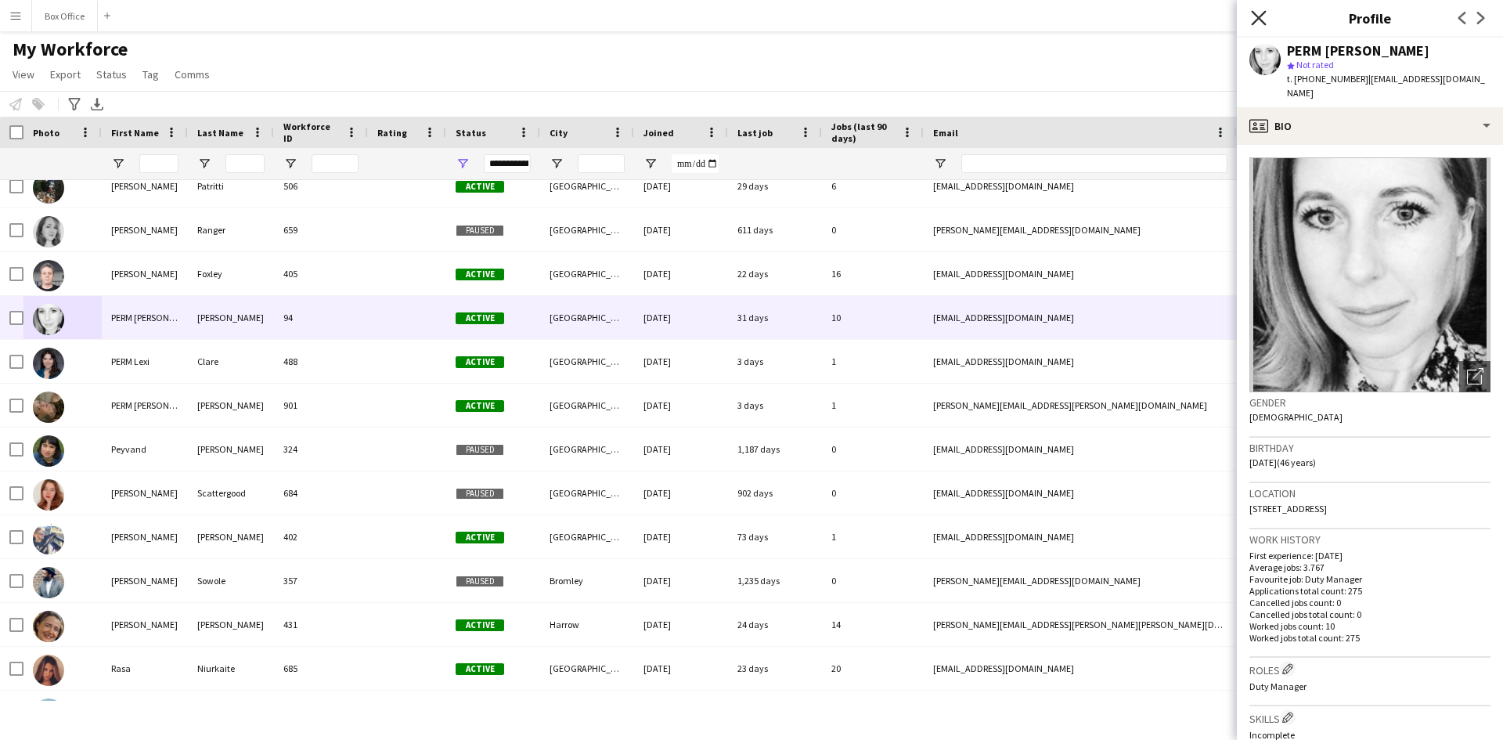
click at [1260, 23] on icon "Close pop-in" at bounding box center [1258, 17] width 15 height 15
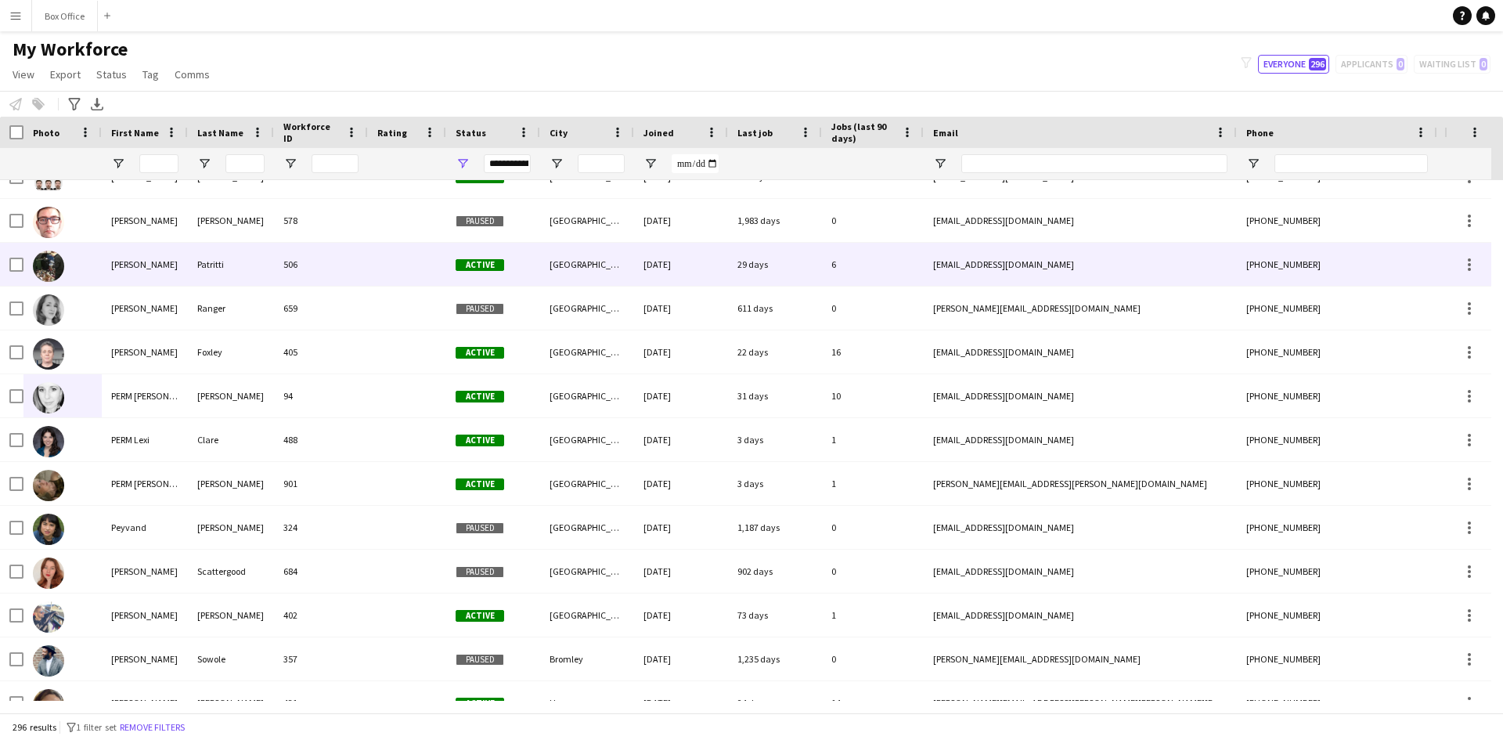
click at [58, 263] on img at bounding box center [48, 266] width 31 height 31
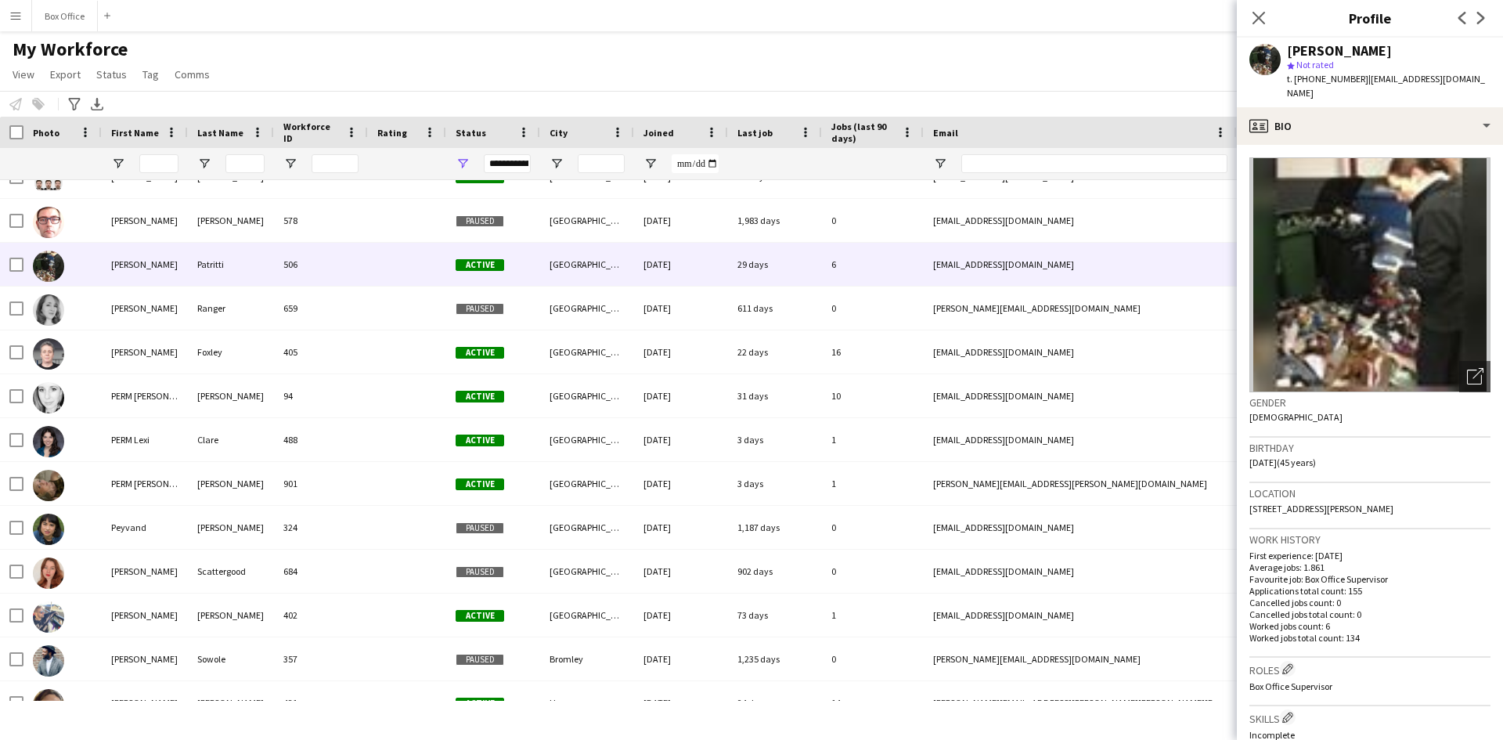
drag, startPoint x: 1253, startPoint y: 15, endPoint x: 1257, endPoint y: 2, distance: 13.1
click at [1254, 15] on icon "Close pop-in" at bounding box center [1259, 18] width 13 height 13
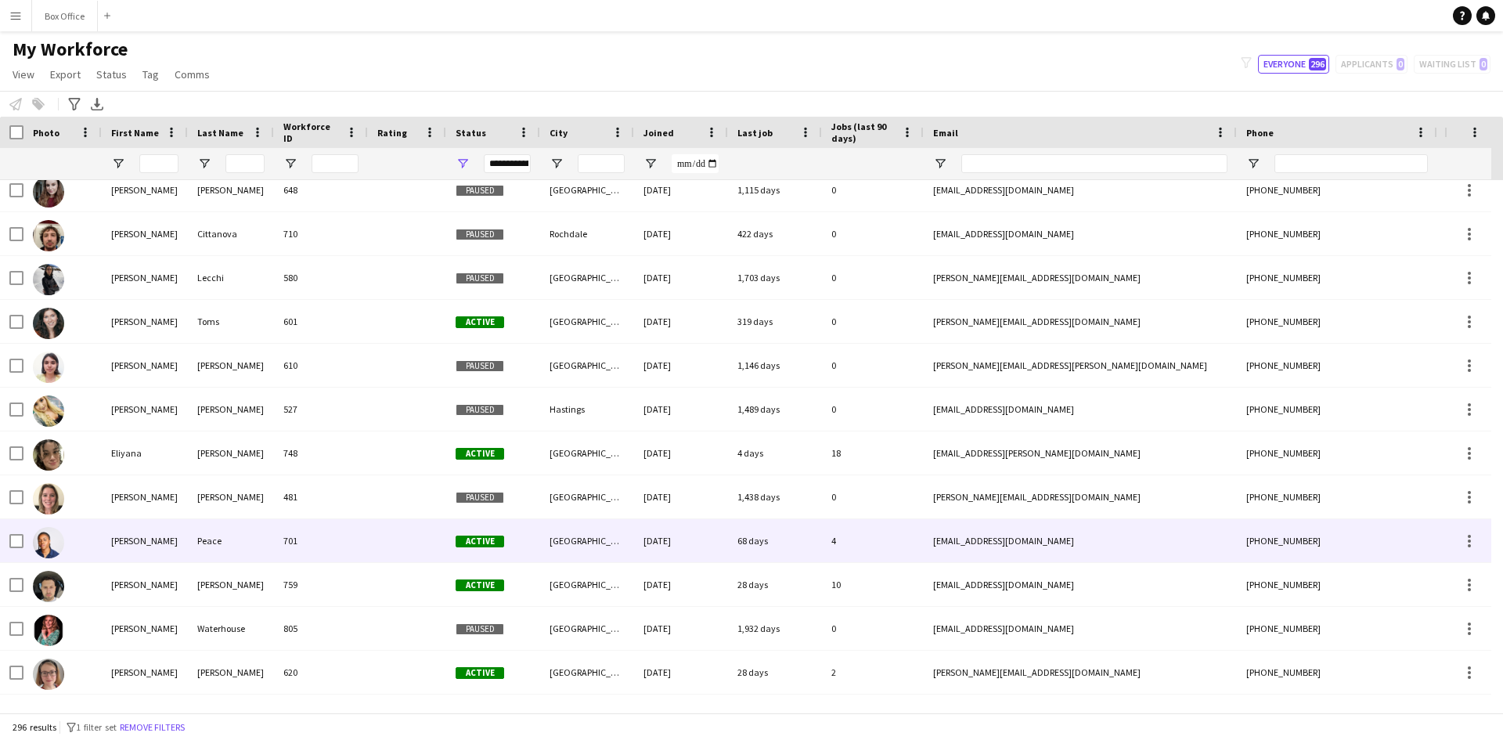
click at [45, 540] on img at bounding box center [48, 542] width 31 height 31
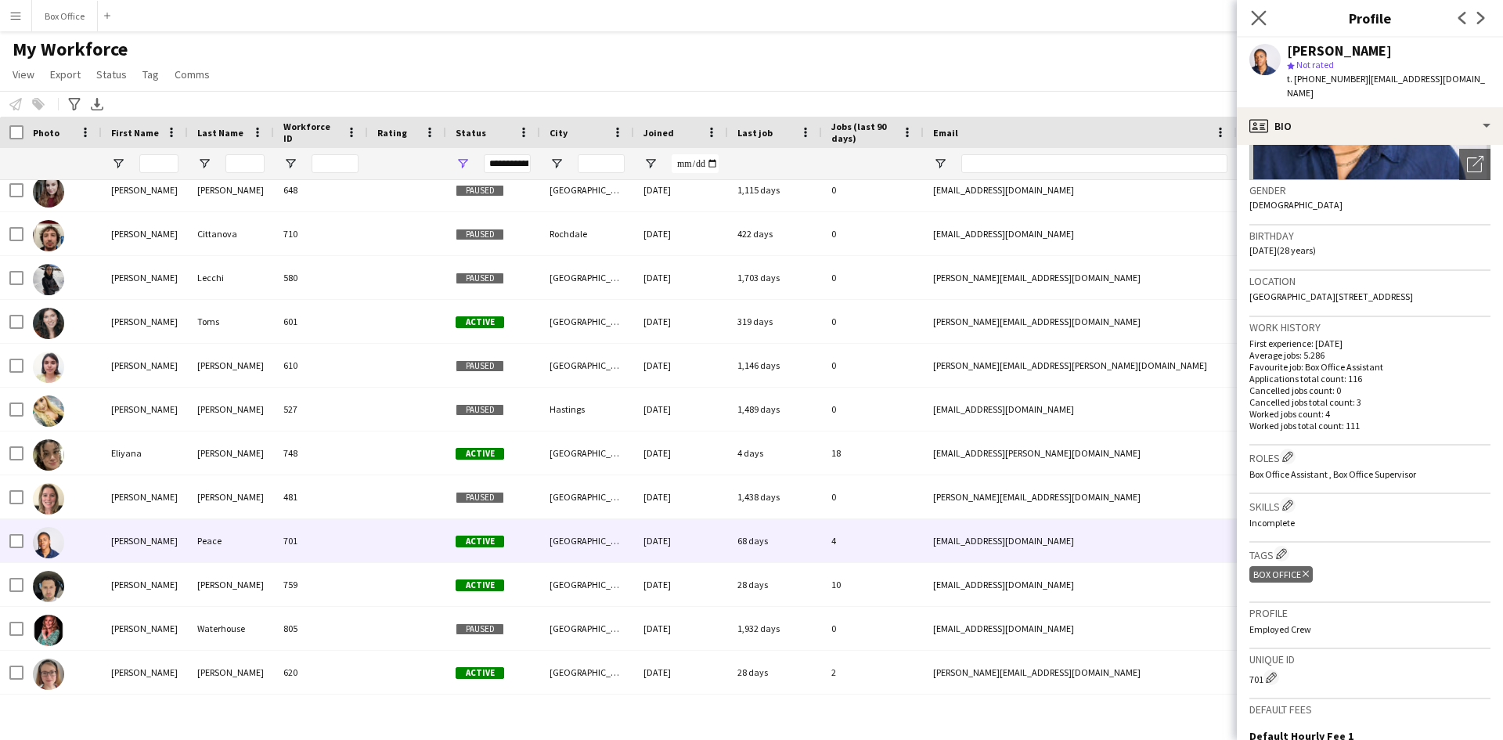
click at [1266, 27] on app-icon "Close pop-in" at bounding box center [1259, 18] width 23 height 23
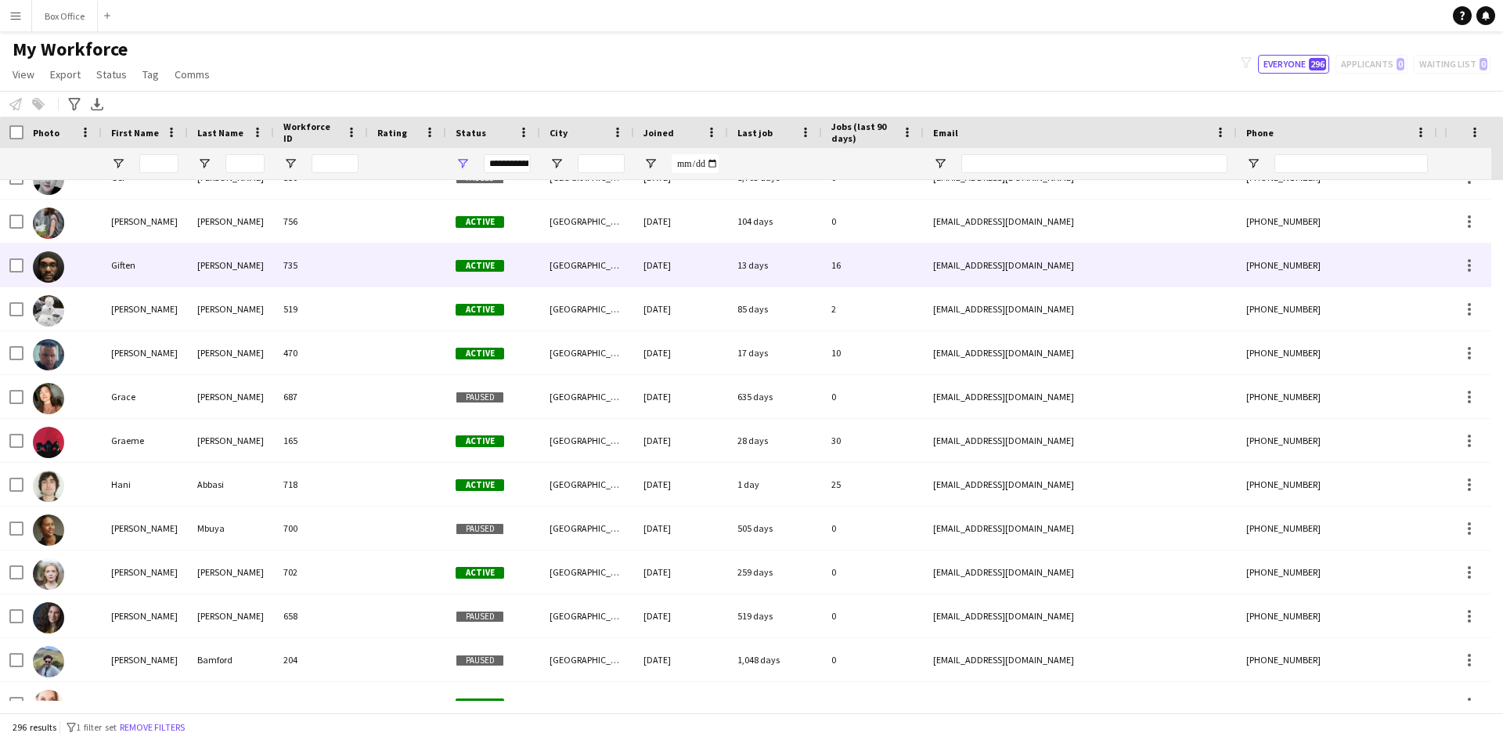
click at [52, 269] on img at bounding box center [48, 266] width 31 height 31
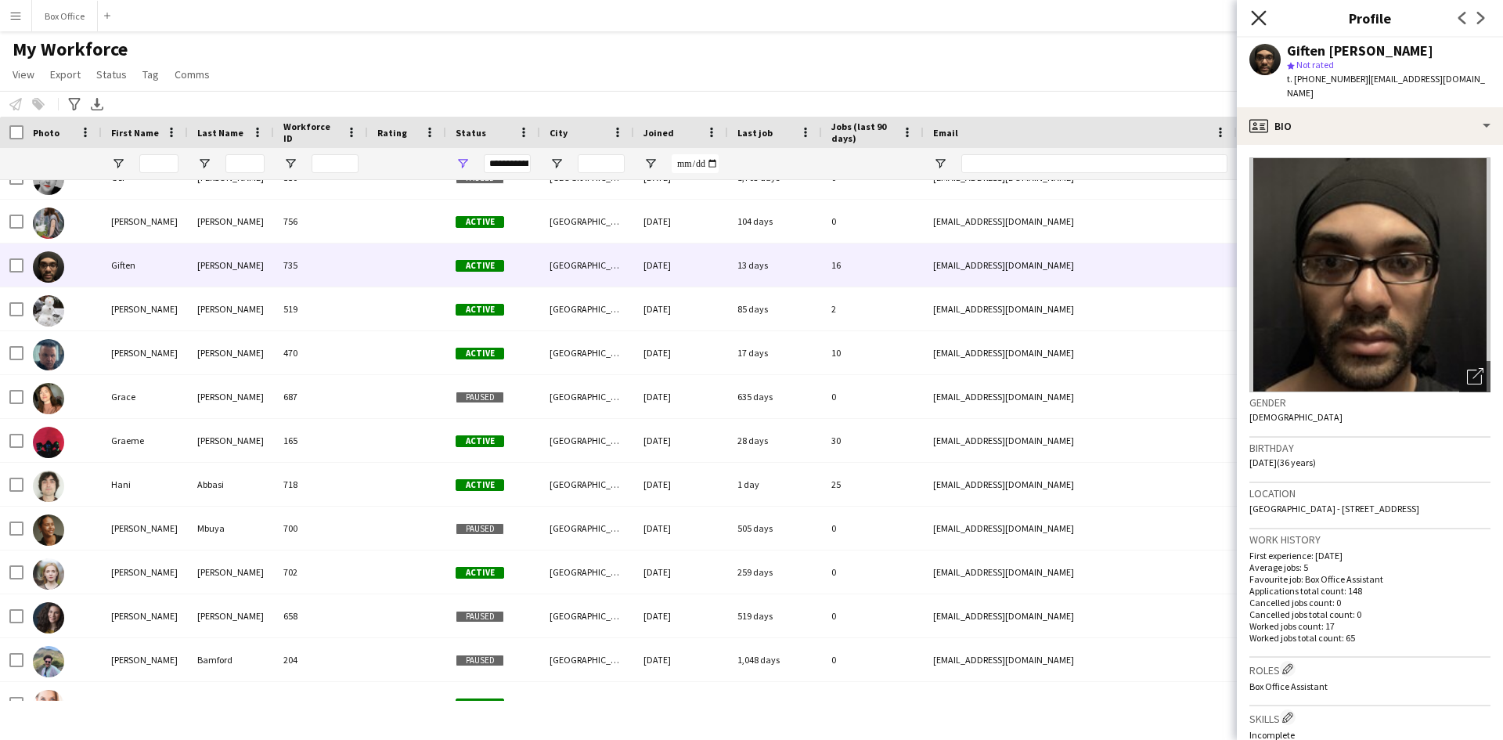
click at [1258, 21] on icon "Close pop-in" at bounding box center [1258, 17] width 15 height 15
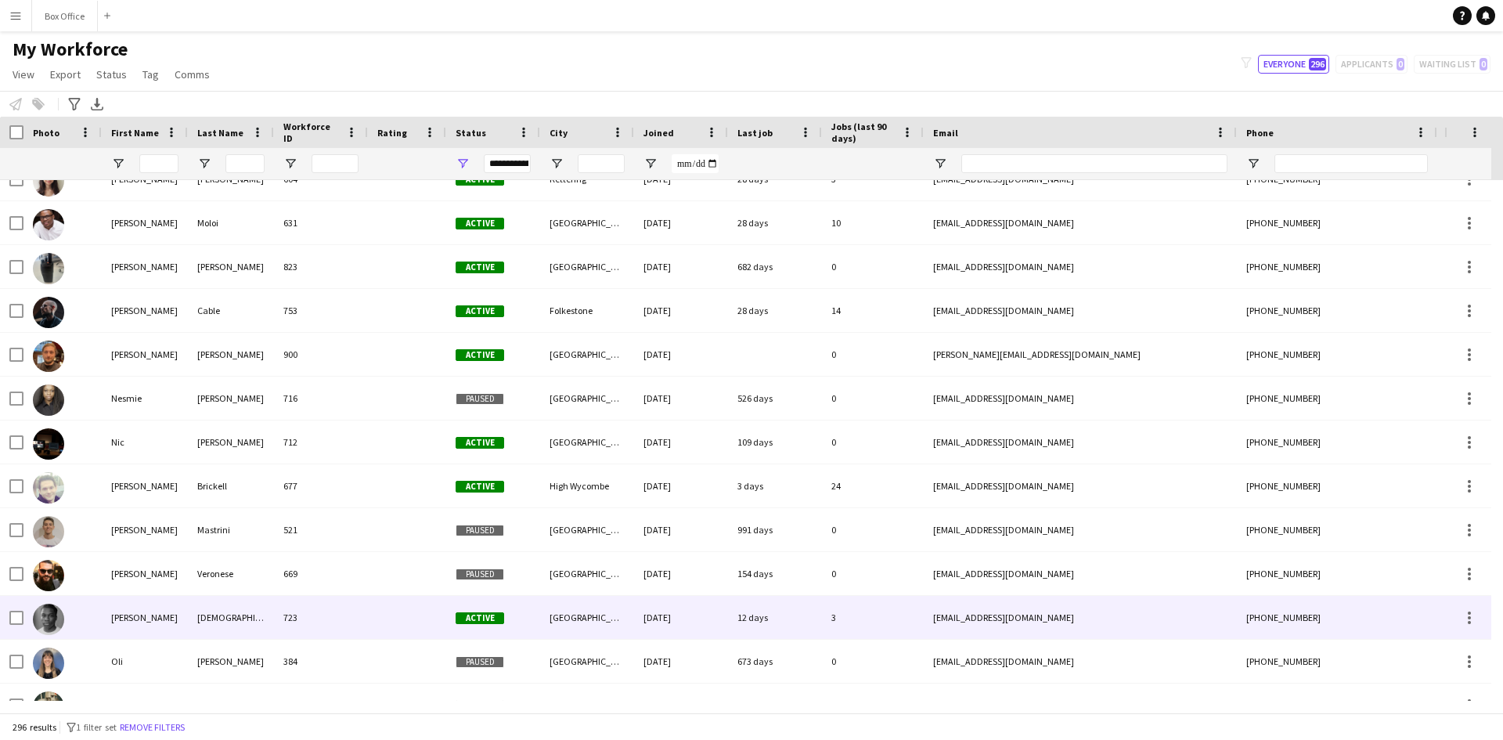
click at [43, 622] on img at bounding box center [48, 619] width 31 height 31
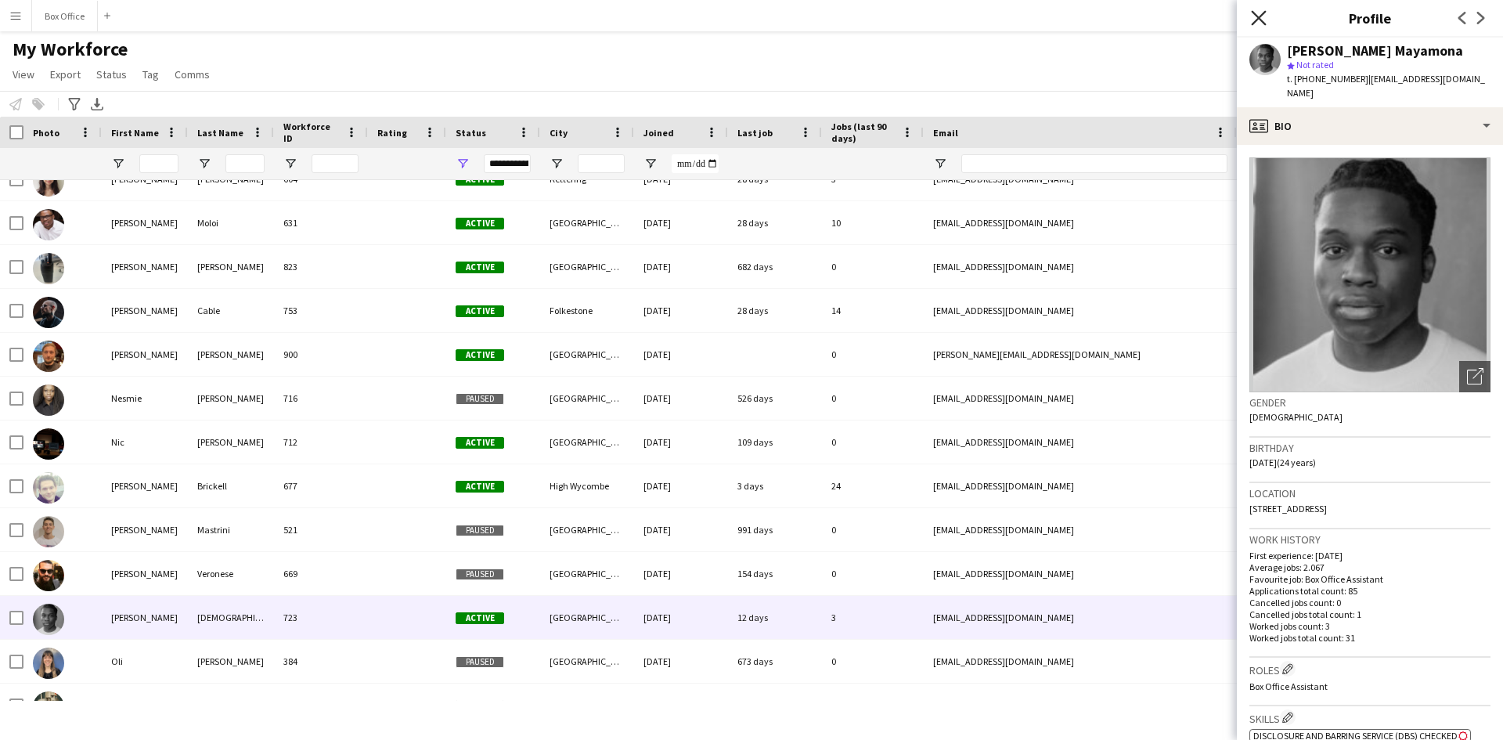
click at [1260, 22] on icon "Close pop-in" at bounding box center [1258, 17] width 15 height 15
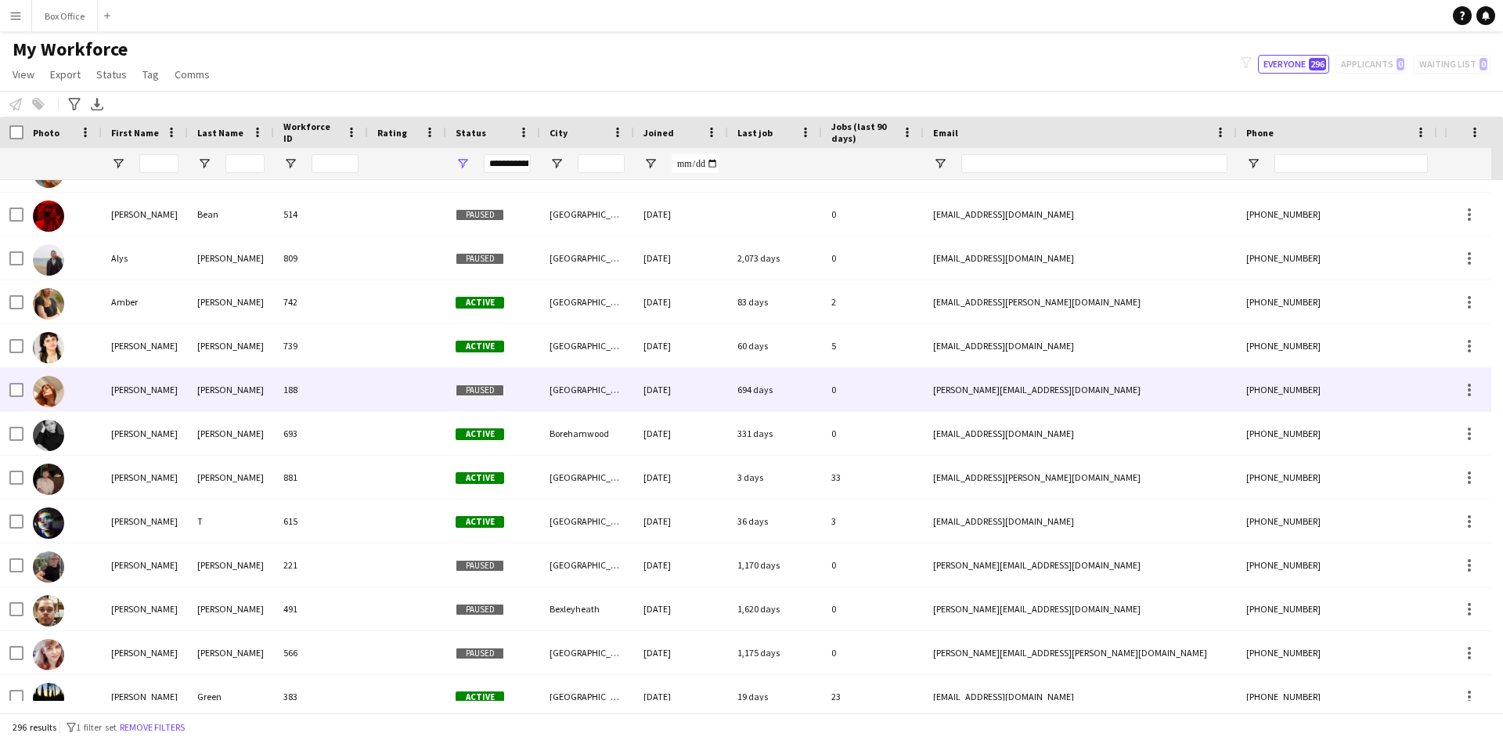
click at [55, 398] on img at bounding box center [48, 391] width 31 height 31
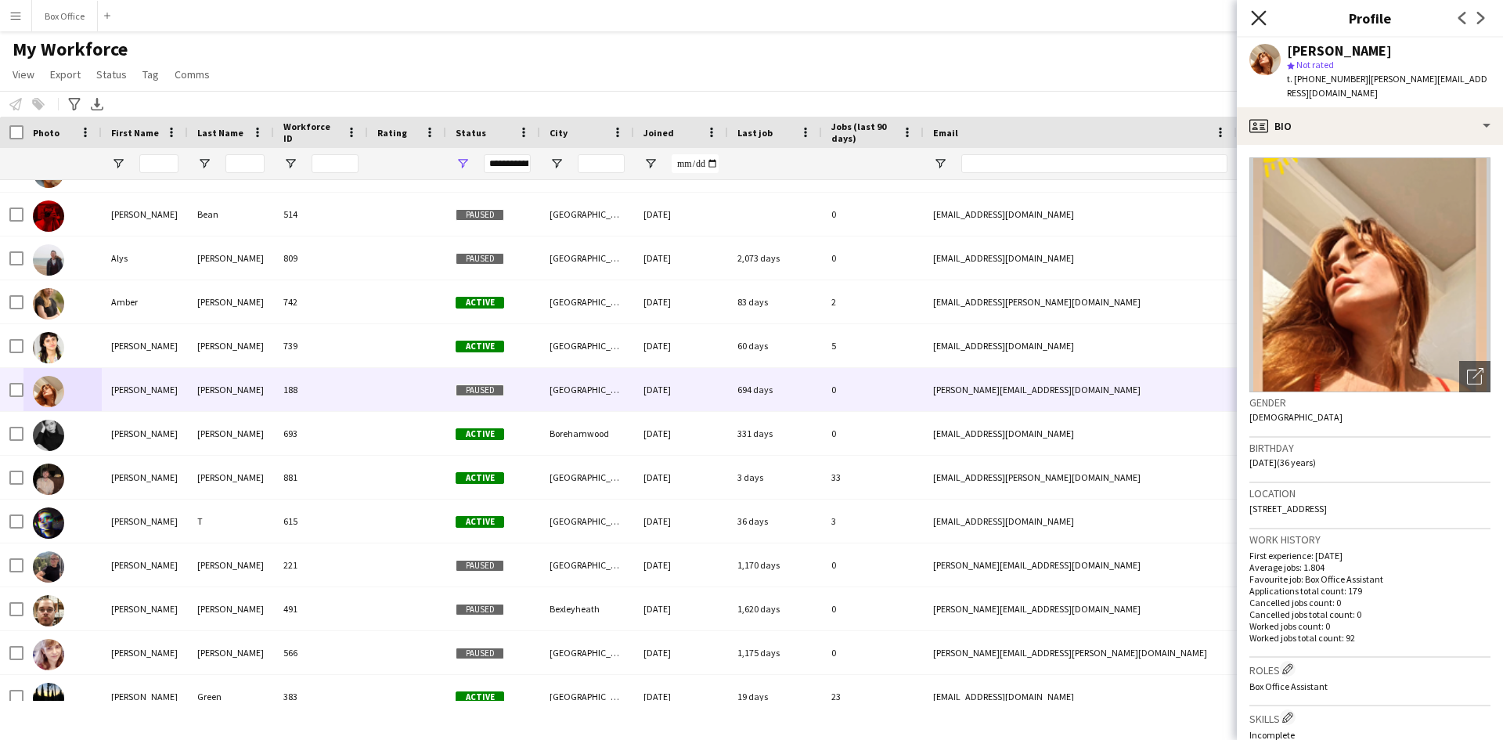
click at [1257, 16] on icon at bounding box center [1258, 17] width 15 height 15
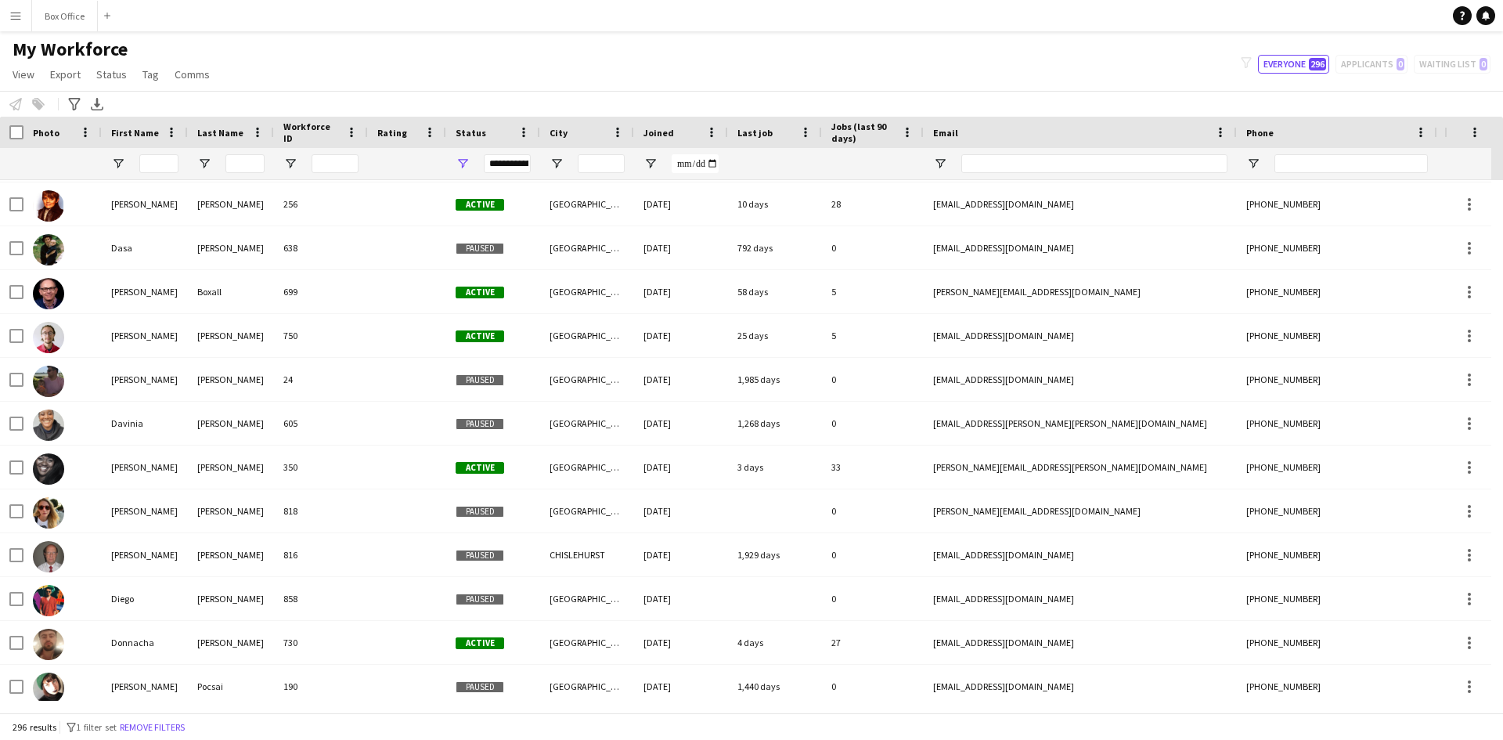
scroll to position [3399, 0]
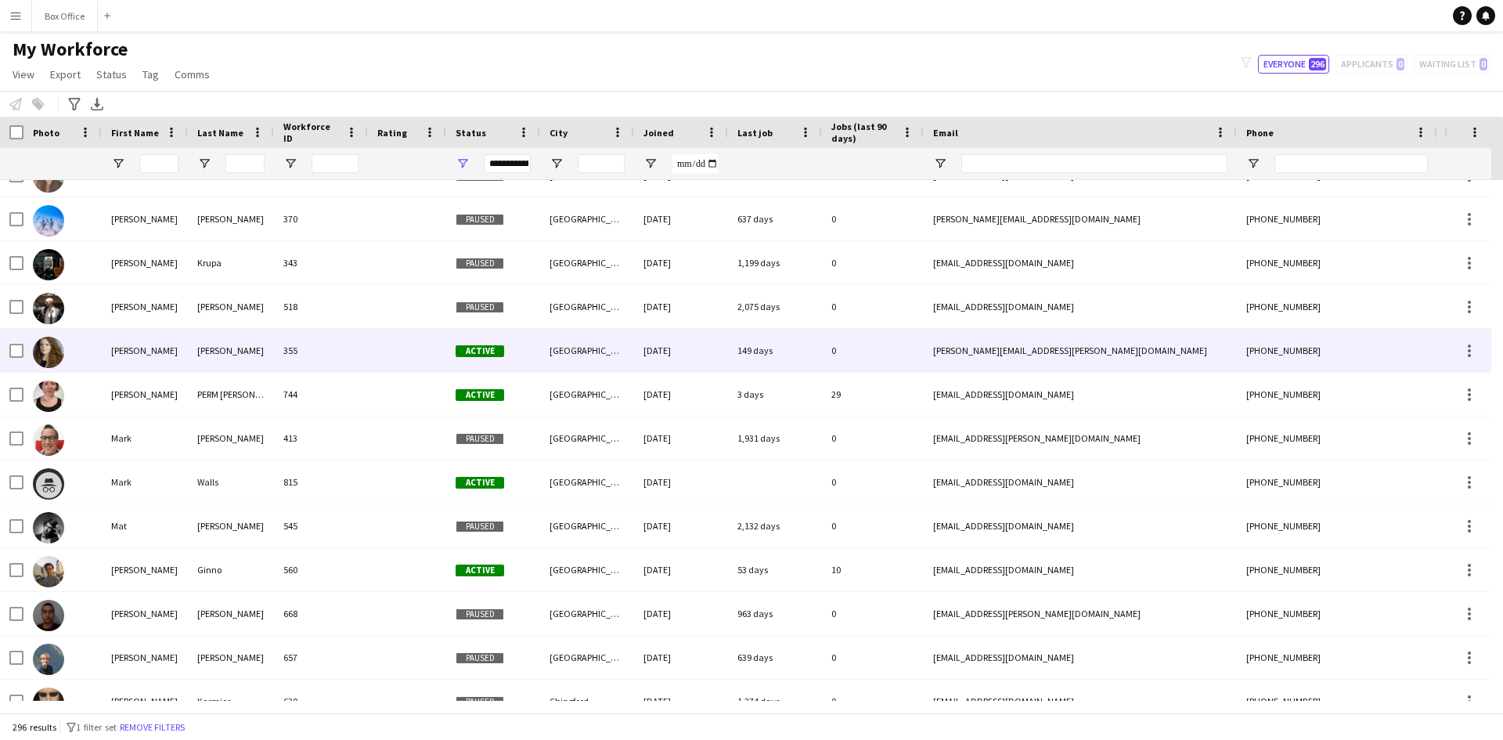
click at [45, 356] on img at bounding box center [48, 352] width 31 height 31
